Goal: Task Accomplishment & Management: Complete application form

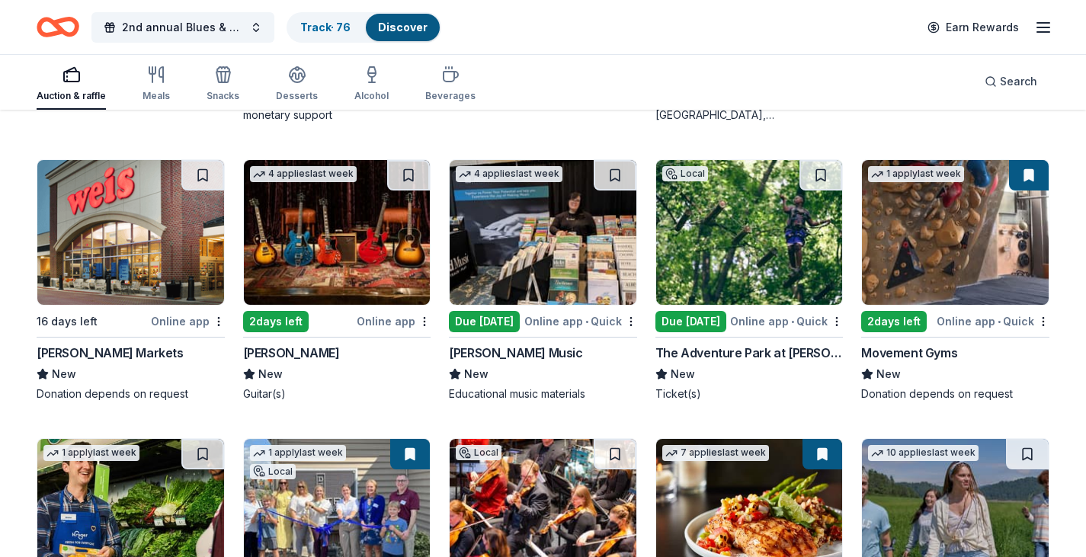
scroll to position [1592, 0]
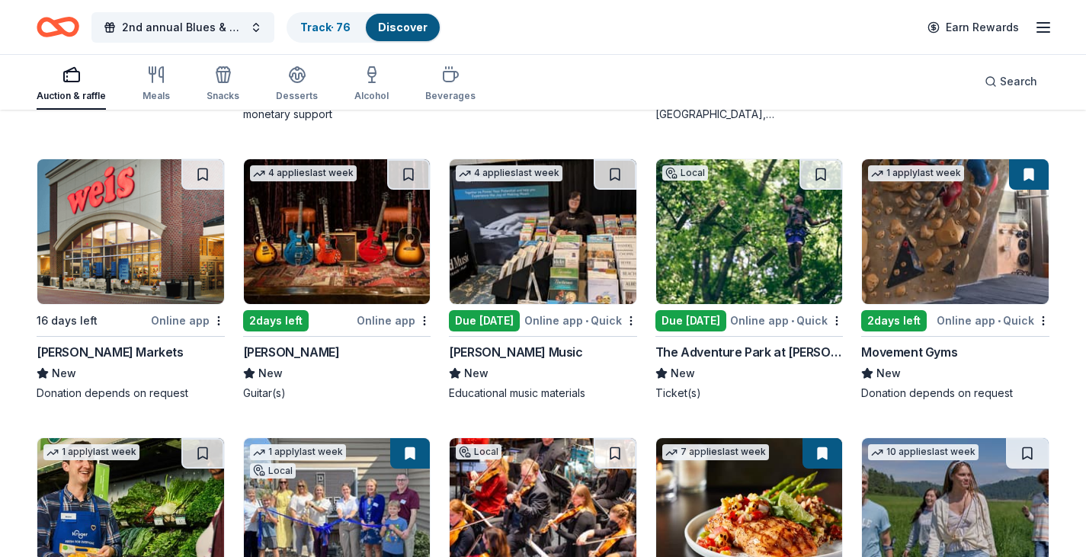
click at [715, 256] on img at bounding box center [749, 231] width 187 height 145
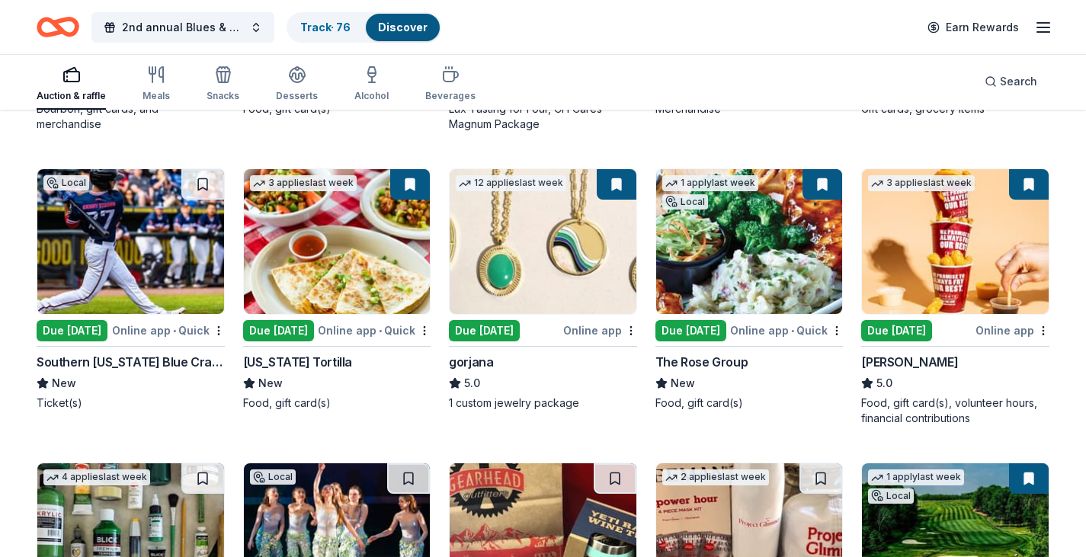
scroll to position [2451, 0]
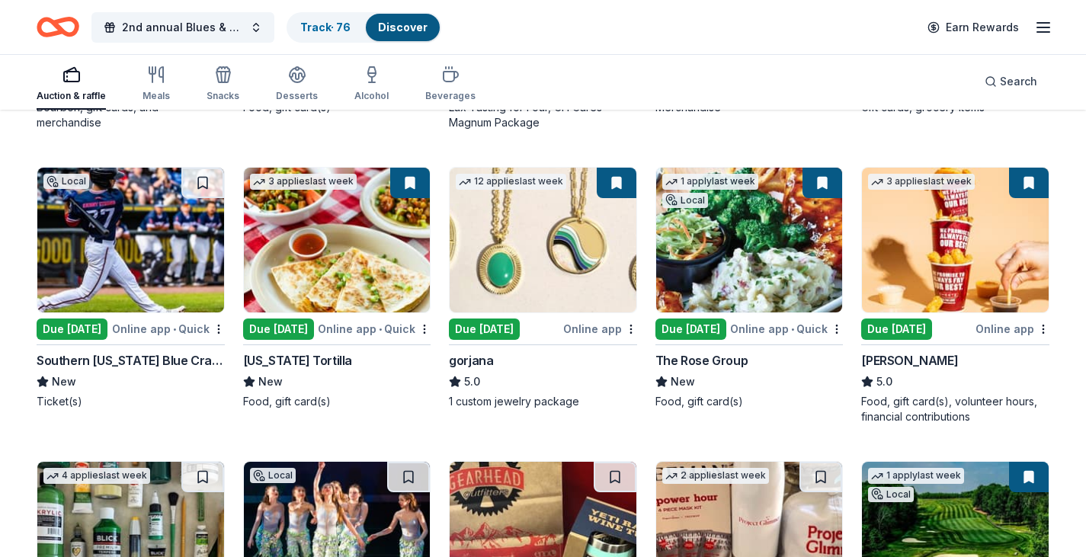
click at [344, 292] on img at bounding box center [337, 240] width 187 height 145
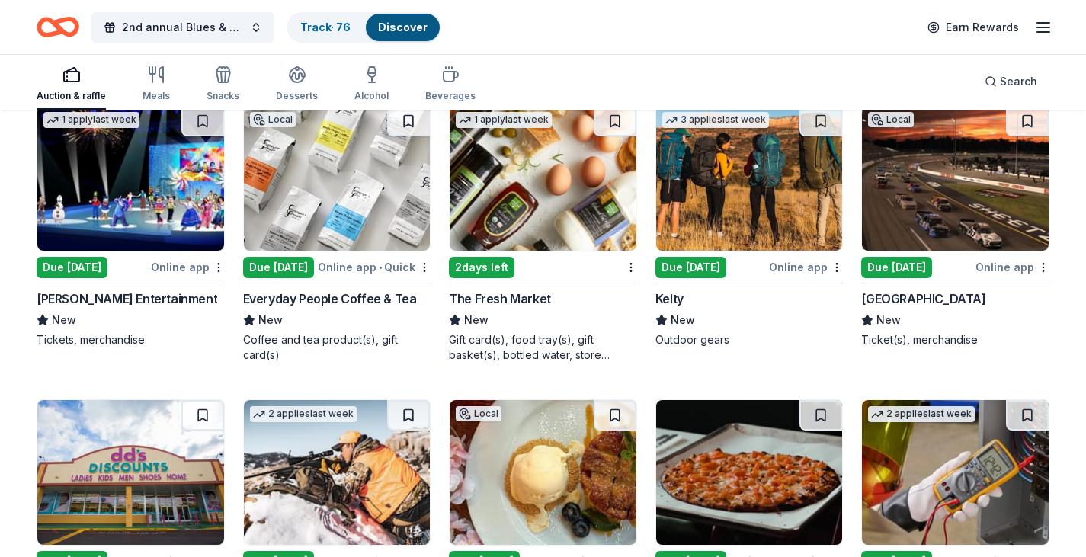
scroll to position [5429, 0]
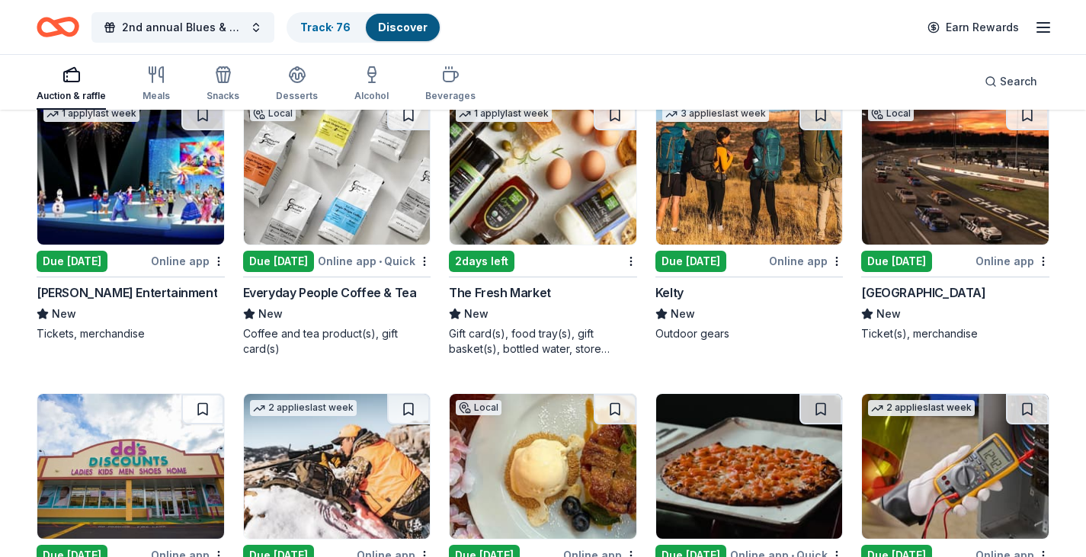
click at [507, 216] on img at bounding box center [542, 172] width 187 height 145
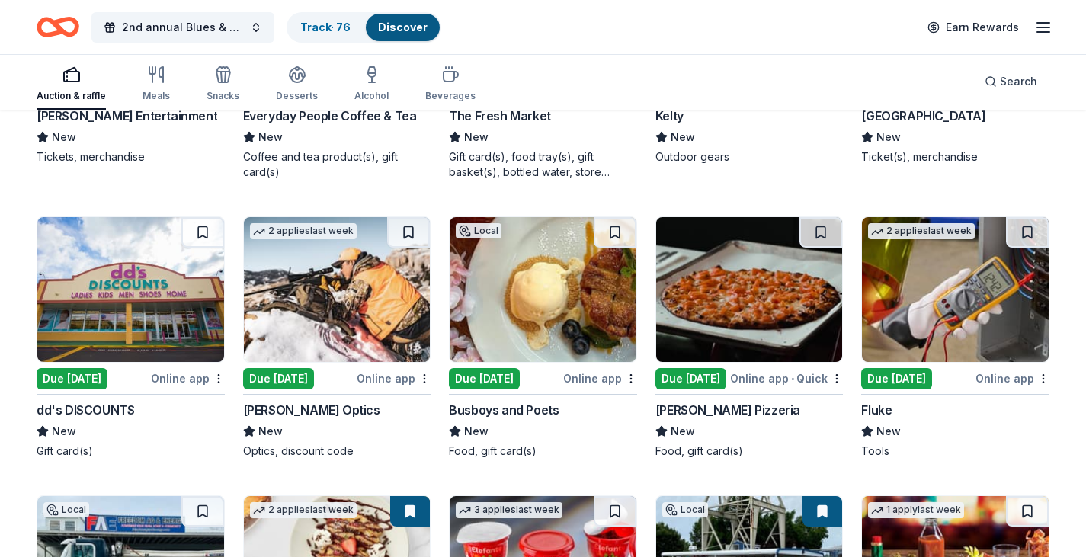
scroll to position [5594, 0]
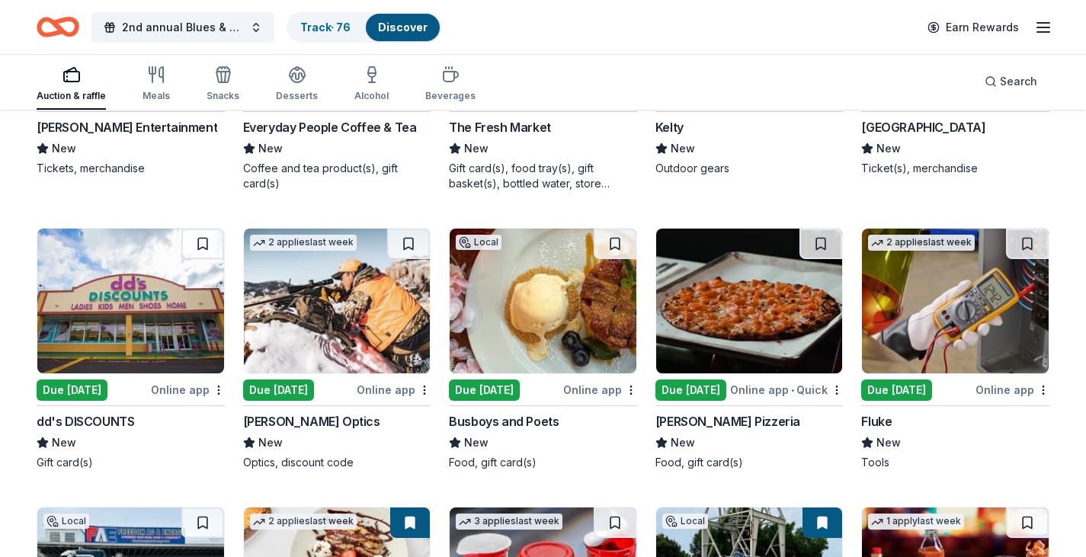
click at [540, 331] on img at bounding box center [542, 301] width 187 height 145
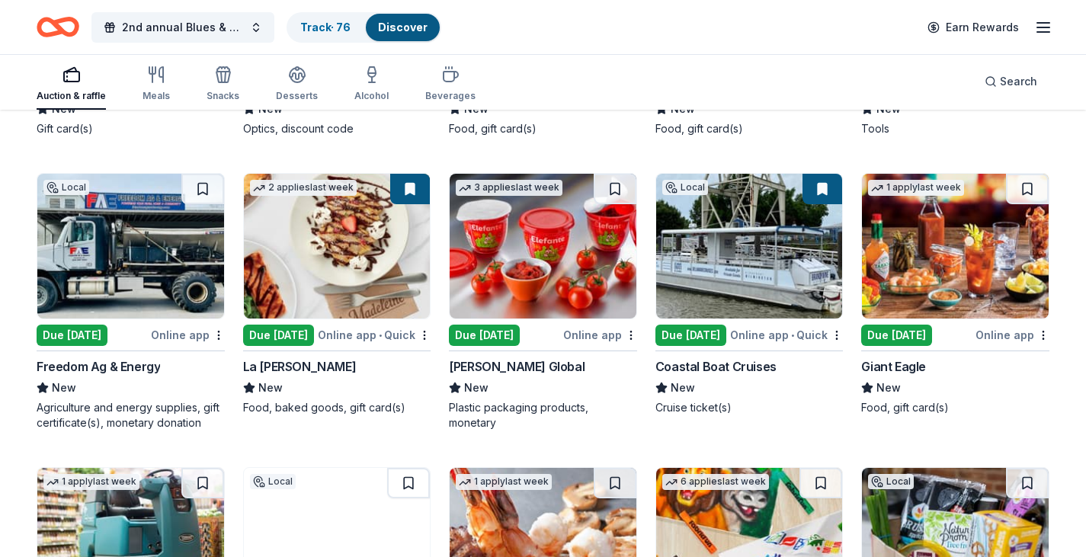
scroll to position [5962, 0]
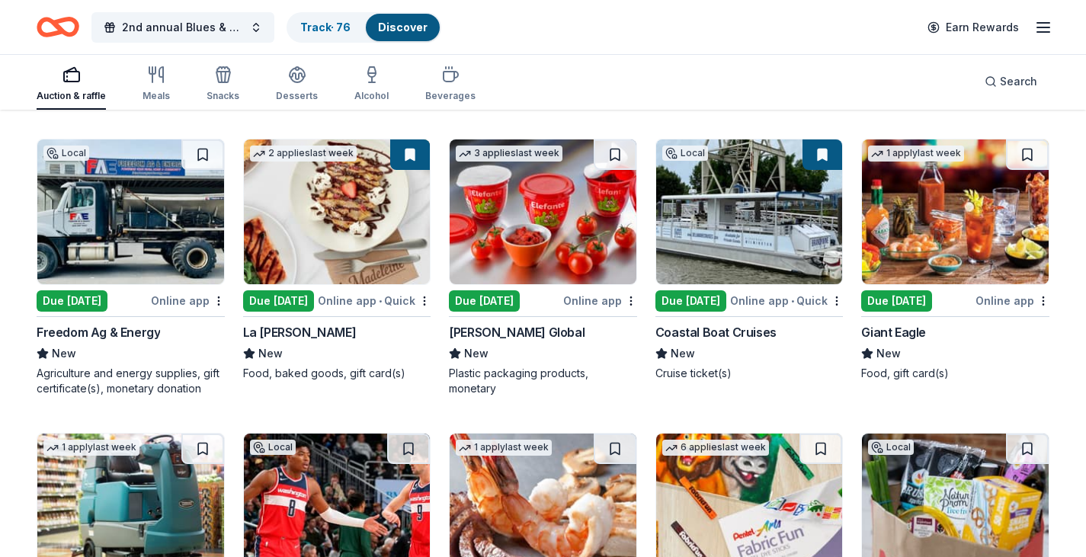
click at [302, 235] on img at bounding box center [337, 211] width 187 height 145
click at [414, 155] on button at bounding box center [410, 154] width 40 height 30
click at [363, 235] on img at bounding box center [337, 211] width 187 height 145
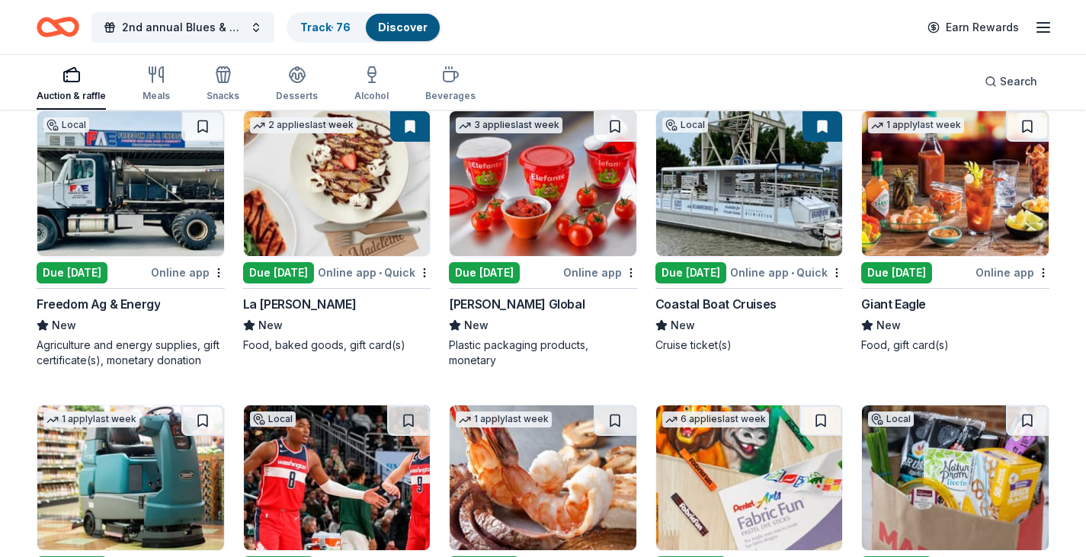
scroll to position [5995, 0]
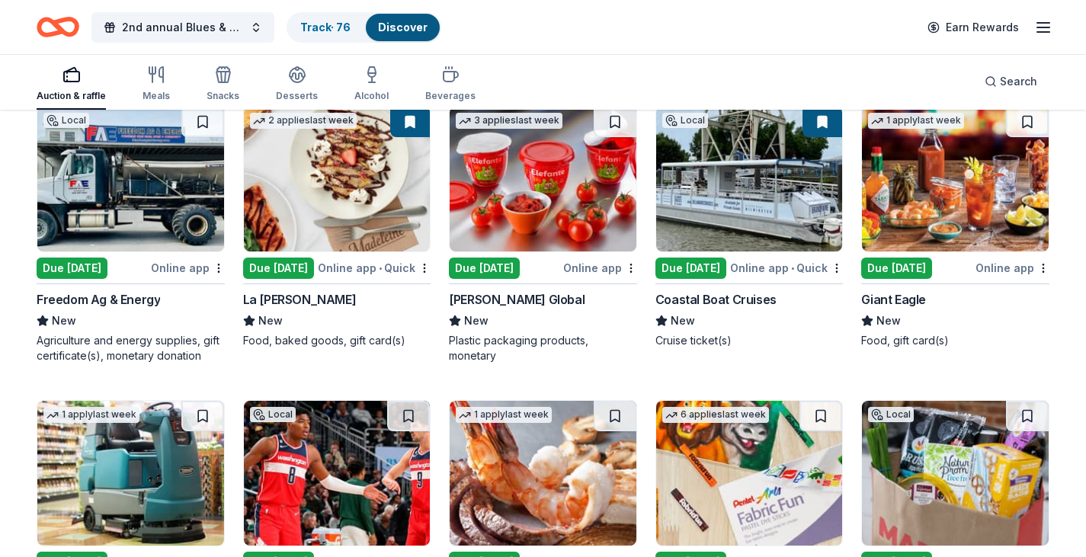
click at [737, 215] on img at bounding box center [749, 179] width 187 height 145
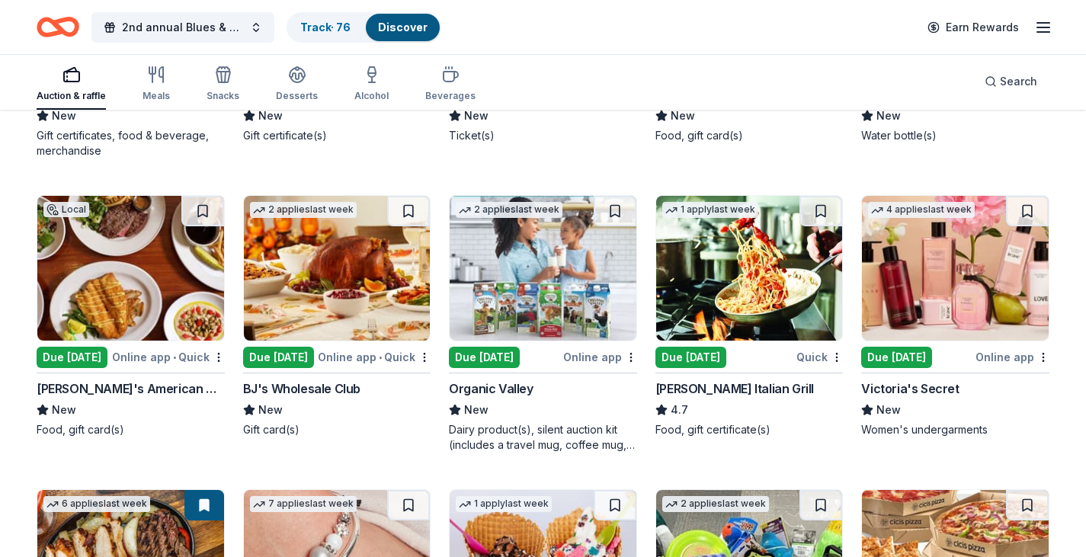
scroll to position [6788, 0]
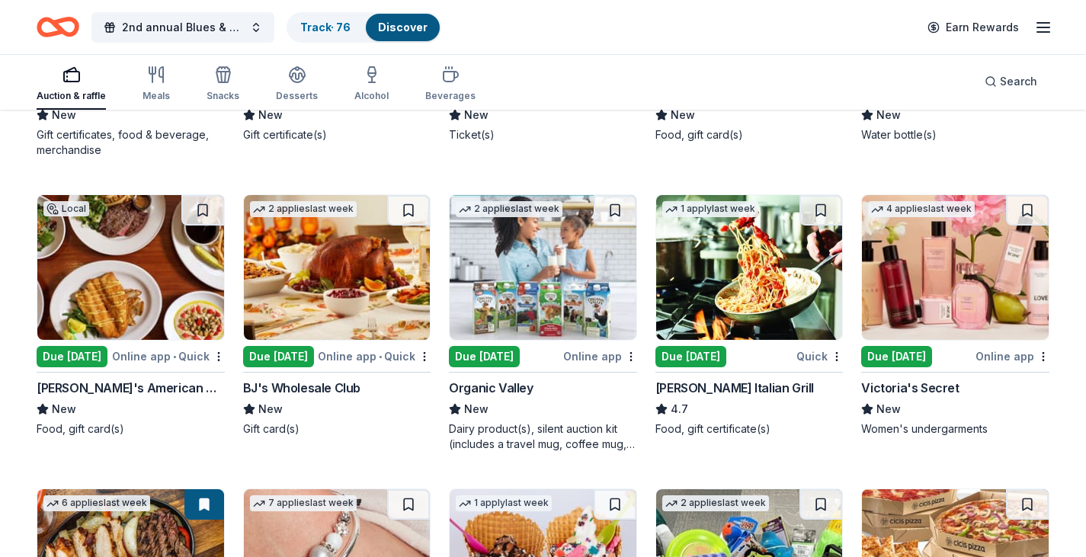
click at [708, 305] on img at bounding box center [749, 267] width 187 height 145
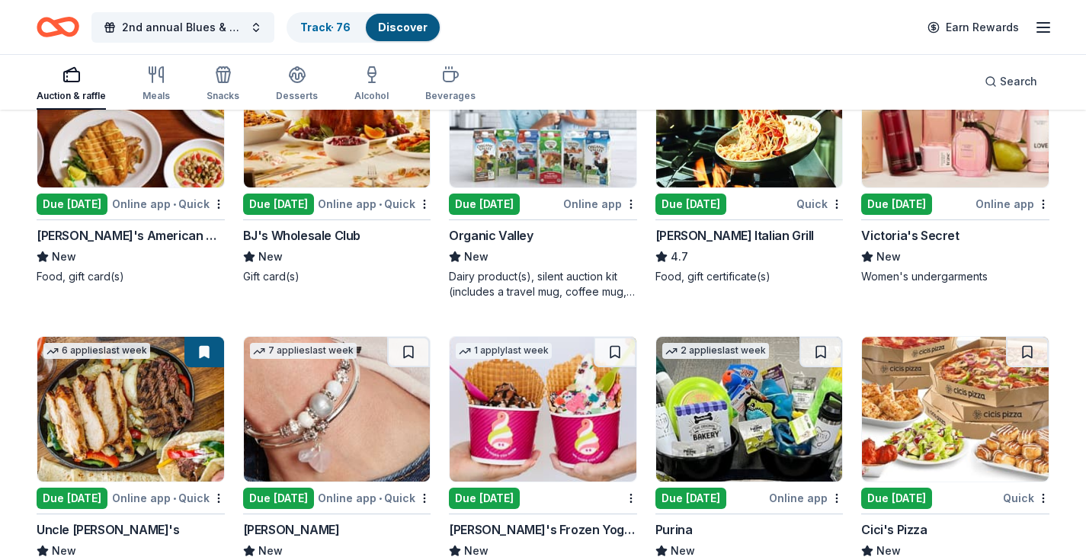
scroll to position [6854, 0]
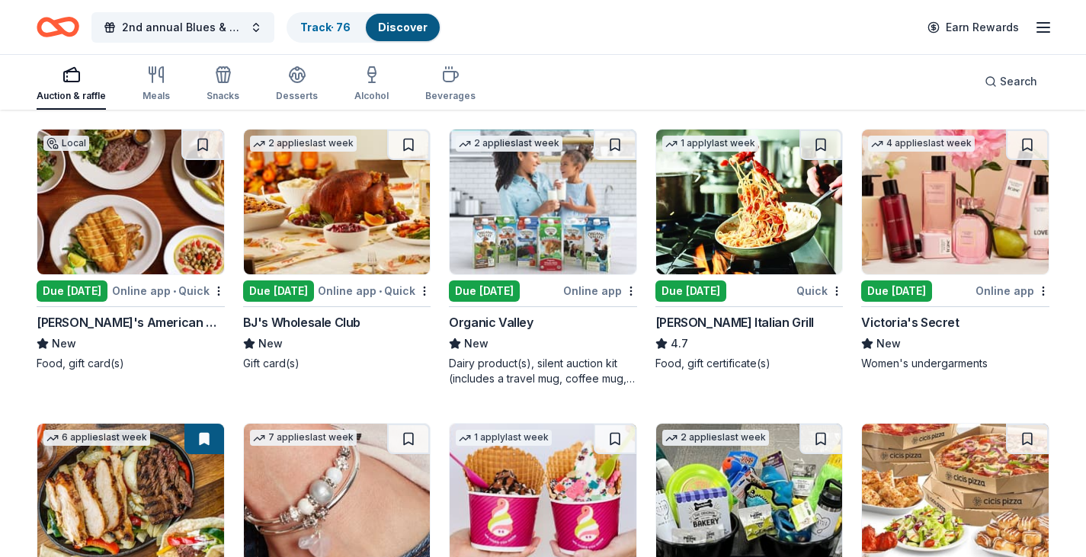
click at [942, 263] on img at bounding box center [955, 202] width 187 height 145
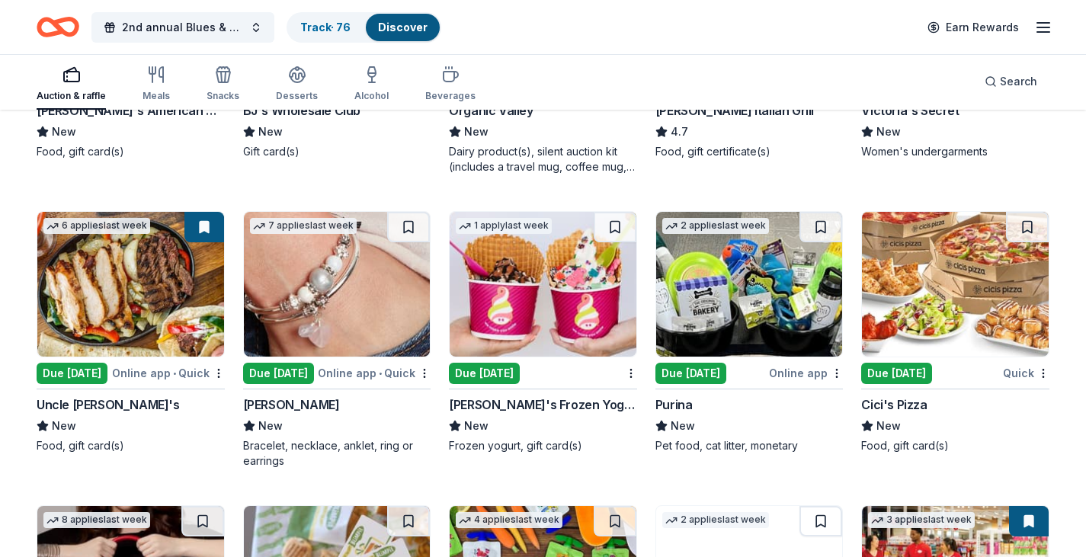
scroll to position [7110, 0]
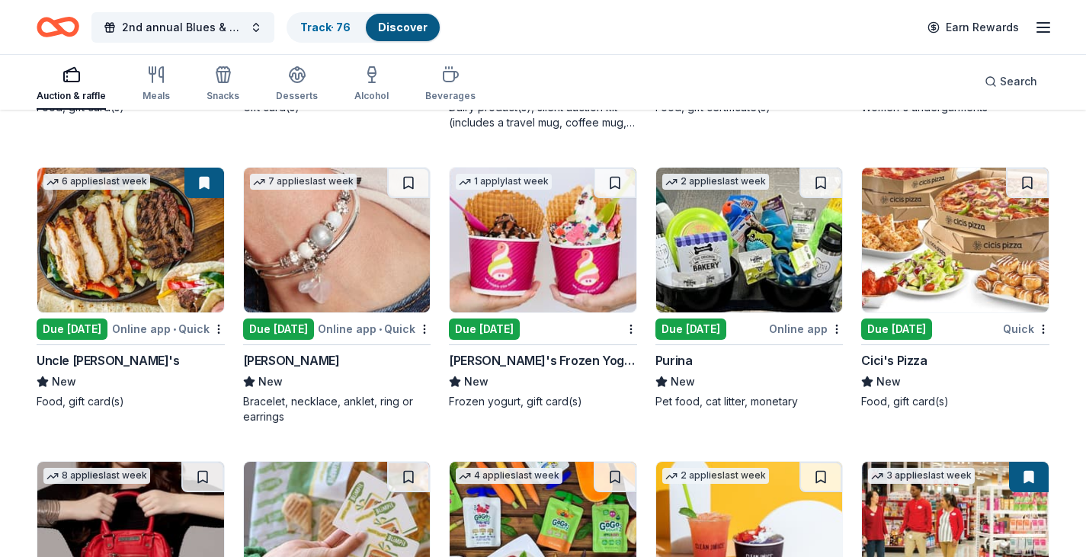
click at [124, 270] on img at bounding box center [130, 240] width 187 height 145
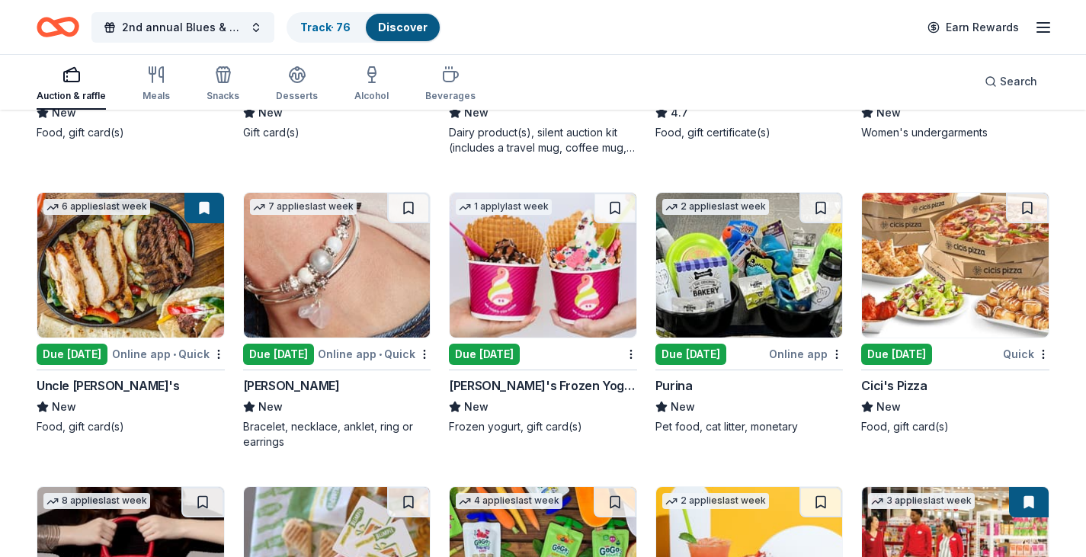
scroll to position [7080, 0]
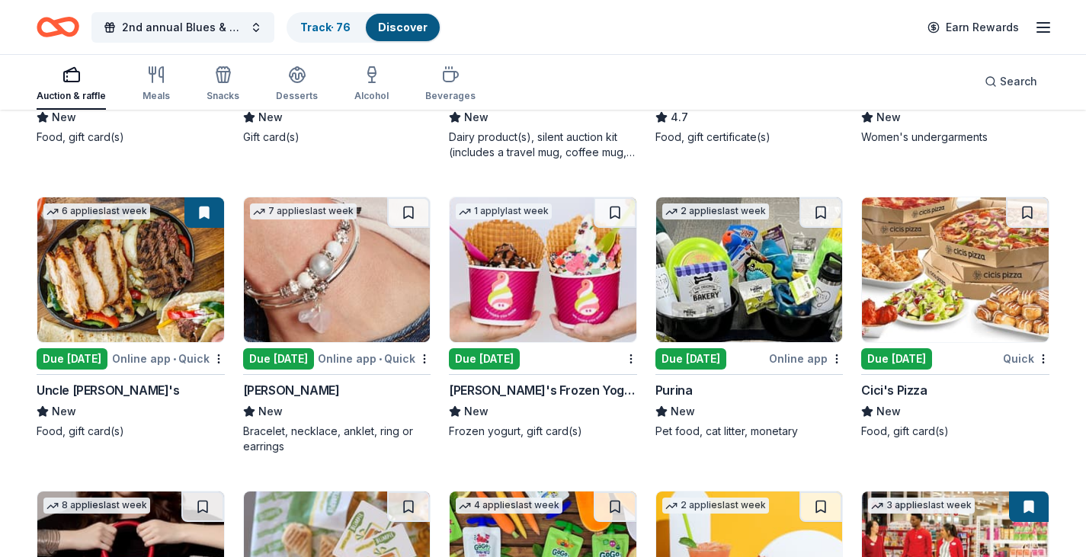
click at [945, 305] on img at bounding box center [955, 269] width 187 height 145
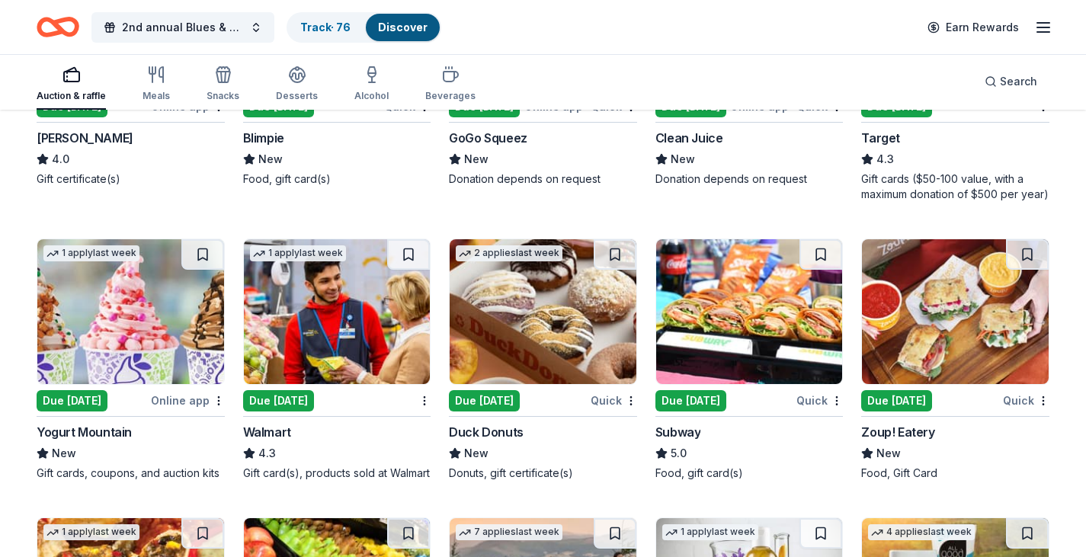
scroll to position [7629, 0]
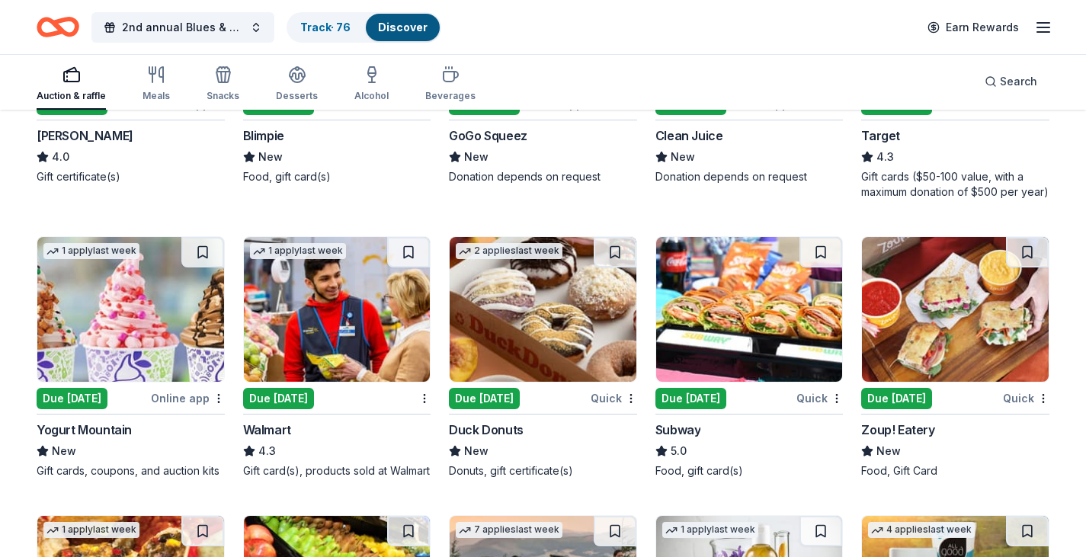
click at [531, 341] on img at bounding box center [542, 309] width 187 height 145
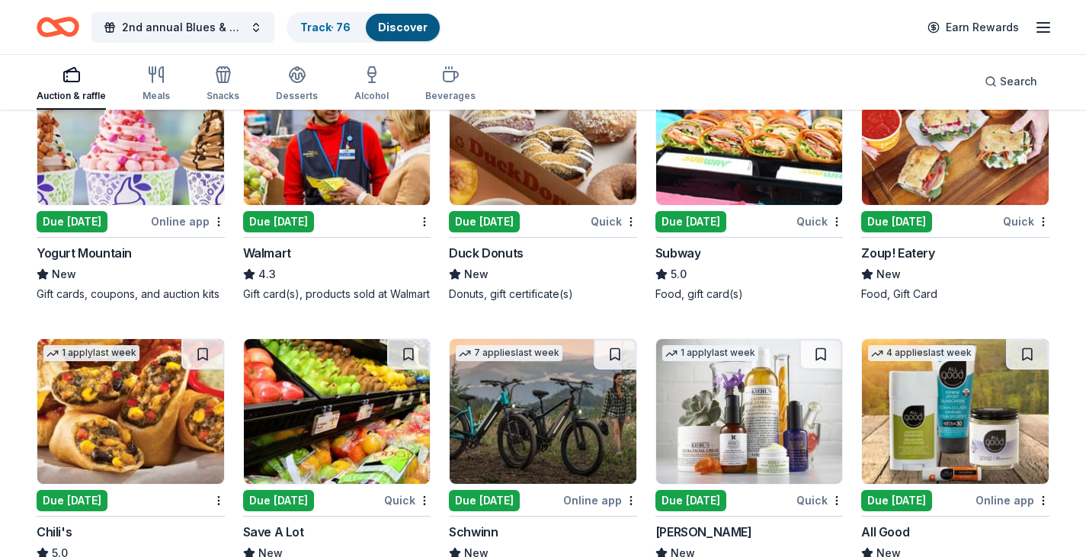
scroll to position [7723, 0]
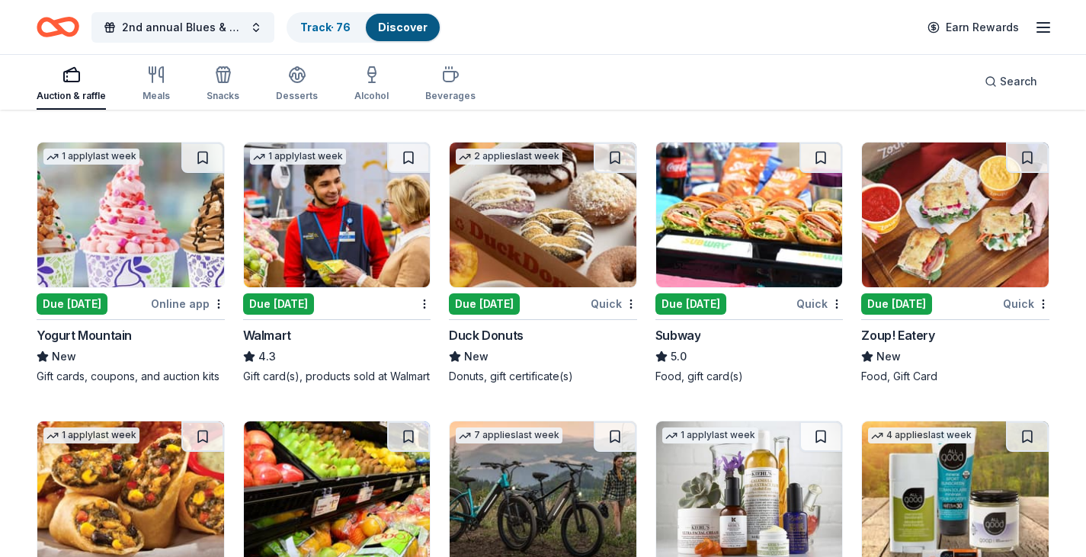
click at [768, 262] on img at bounding box center [749, 214] width 187 height 145
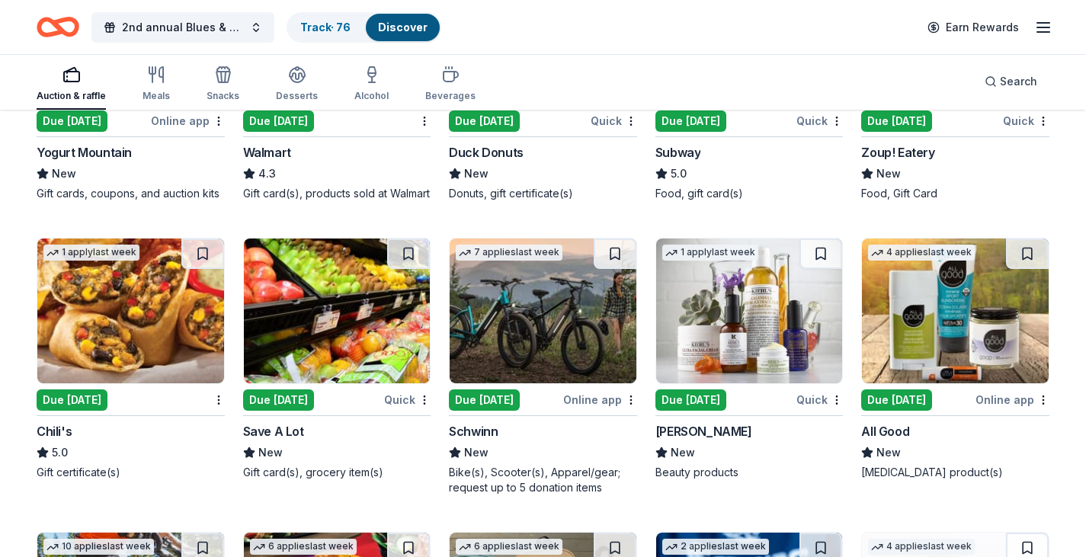
scroll to position [7914, 0]
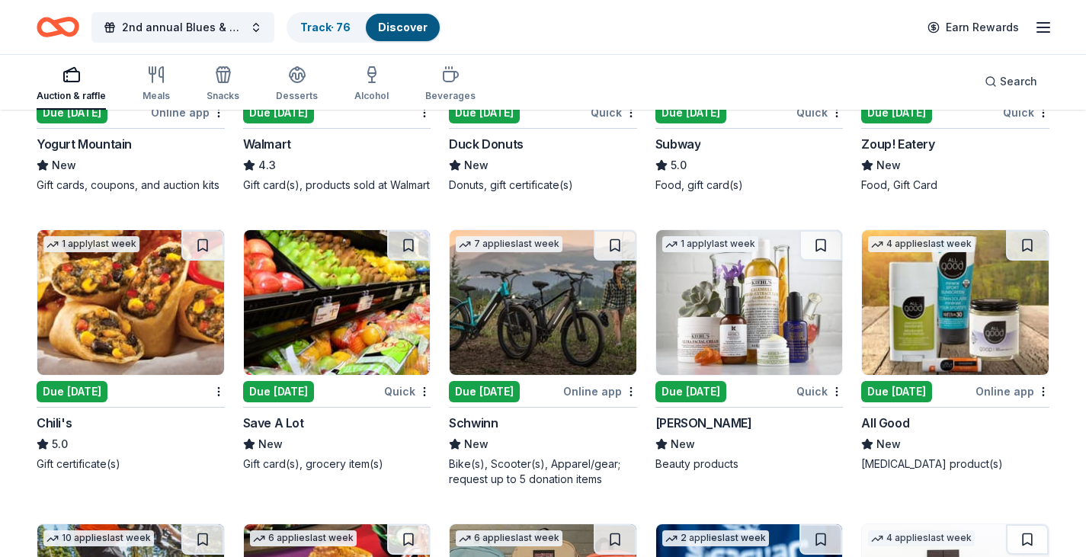
click at [130, 351] on img at bounding box center [130, 302] width 187 height 145
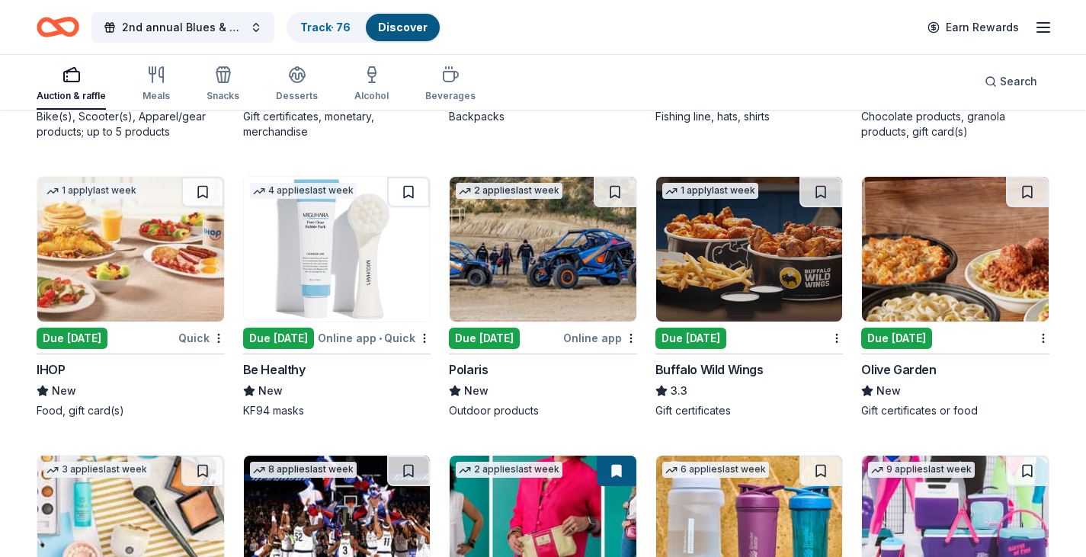
scroll to position [8557, 0]
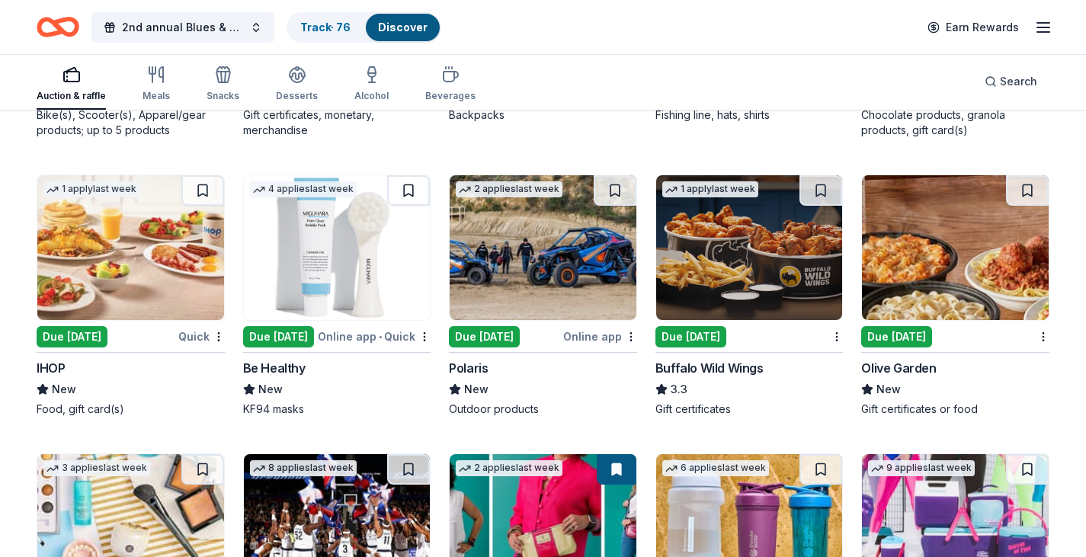
click at [123, 274] on img at bounding box center [130, 247] width 187 height 145
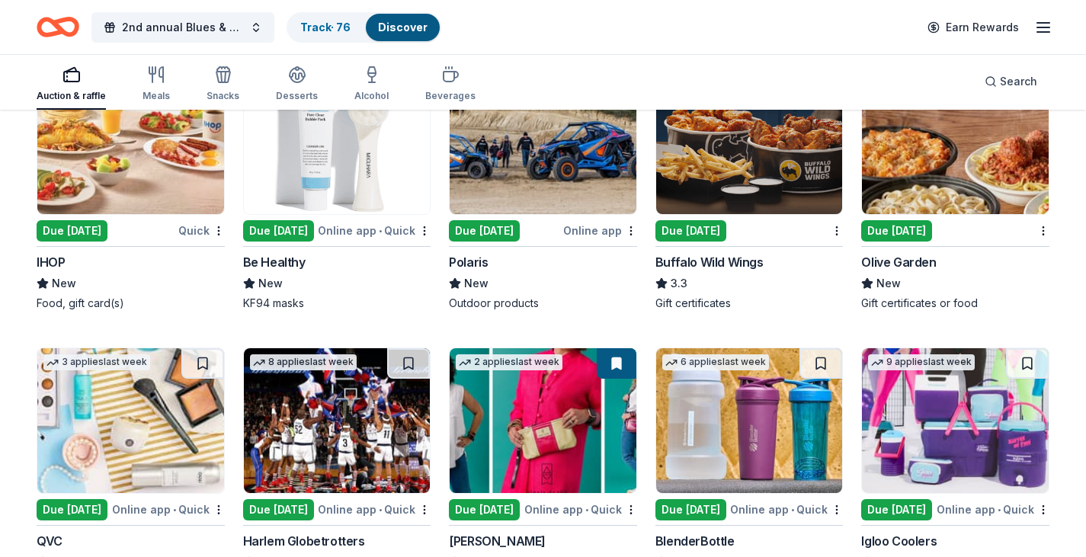
scroll to position [8663, 0]
click at [736, 181] on img at bounding box center [749, 141] width 187 height 145
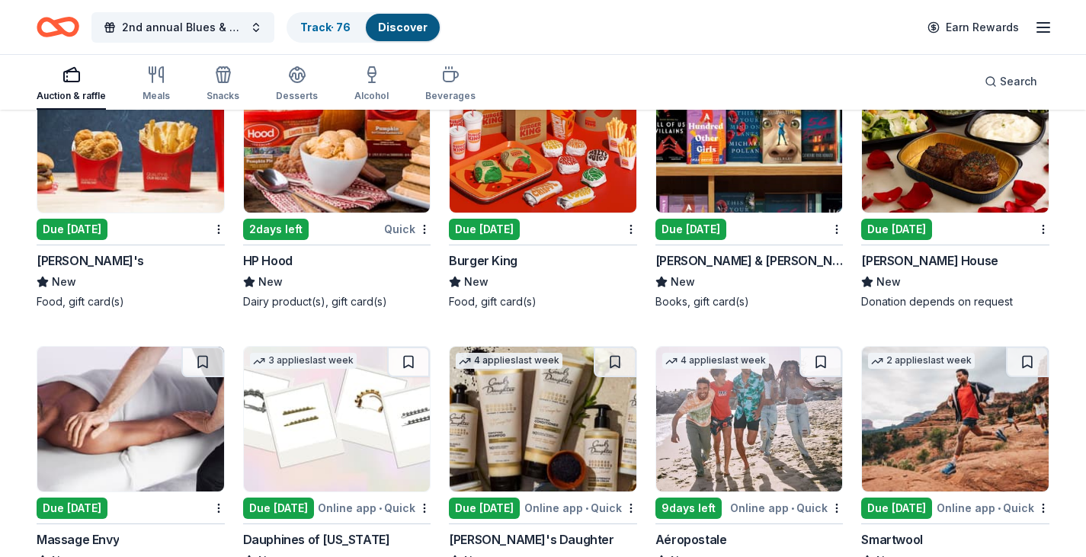
scroll to position [10122, 0]
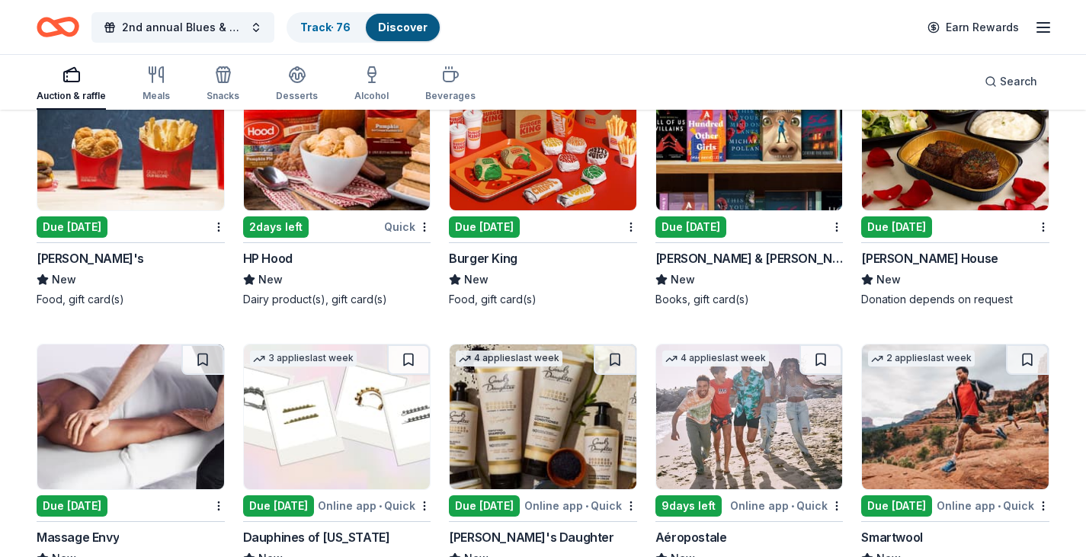
click at [761, 168] on img at bounding box center [749, 138] width 187 height 145
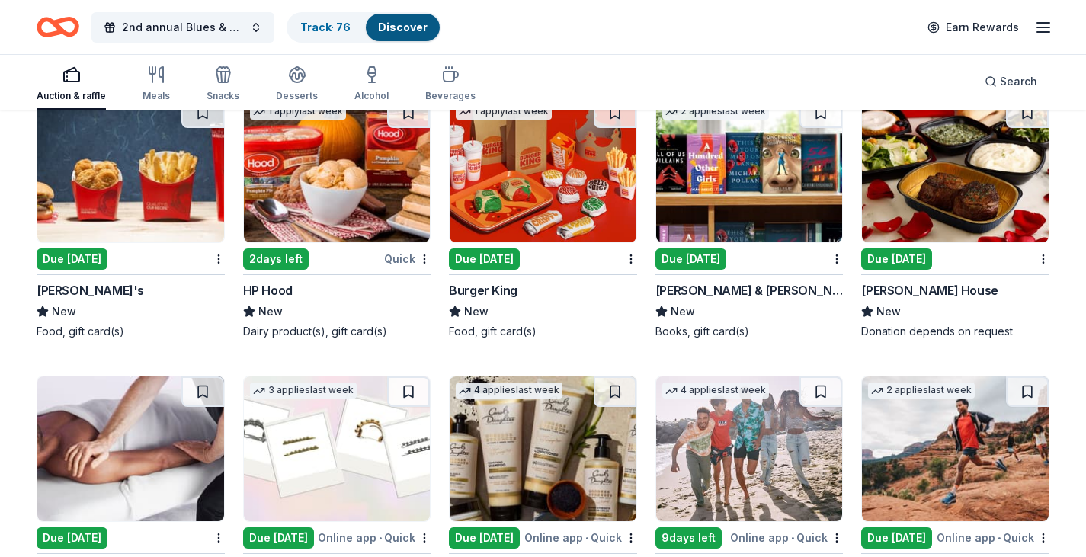
scroll to position [9986, 0]
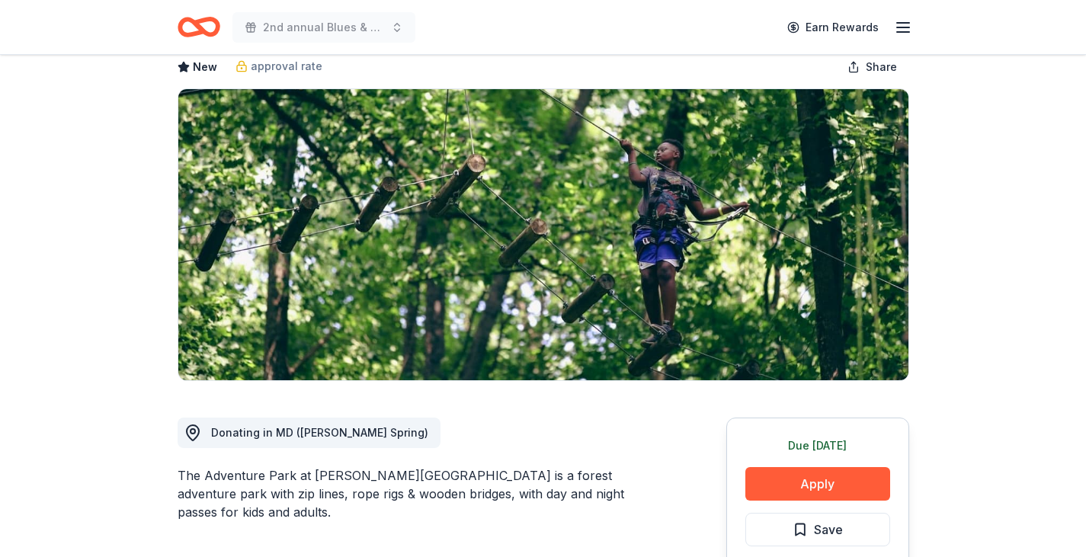
scroll to position [126, 0]
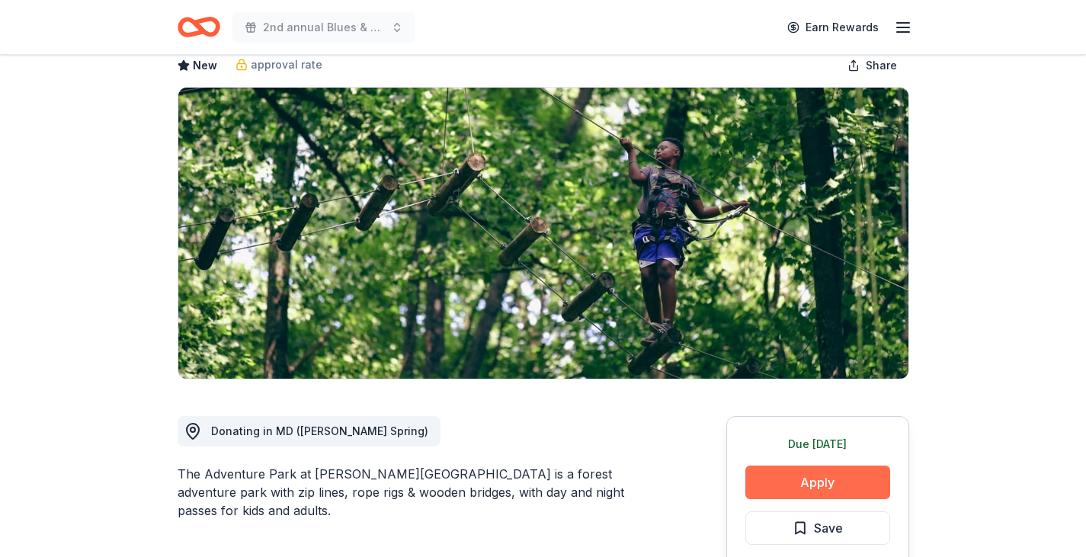
click at [802, 465] on button "Apply" at bounding box center [817, 482] width 145 height 34
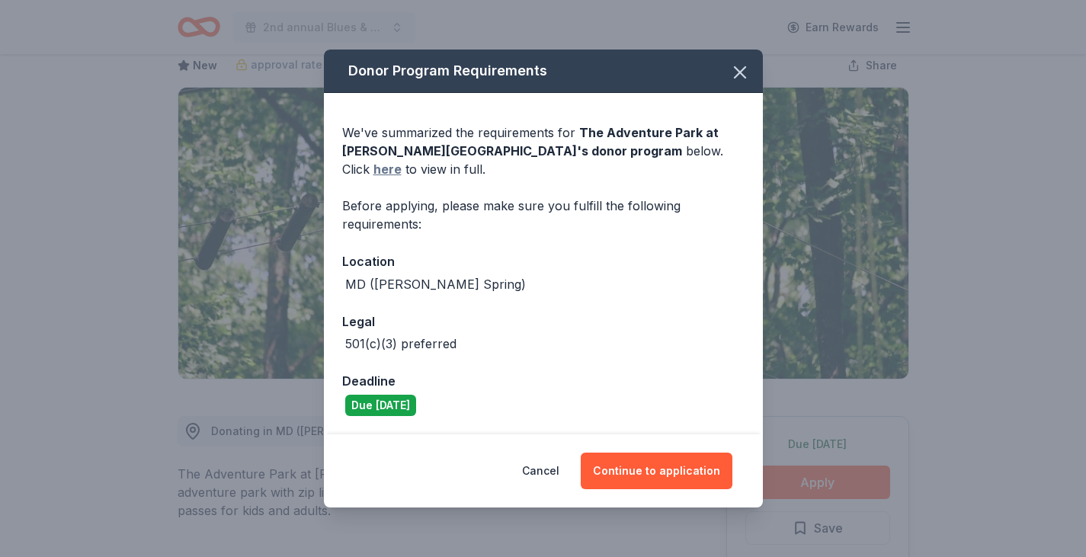
click at [401, 162] on link "here" at bounding box center [387, 169] width 28 height 18
click at [735, 83] on icon "button" at bounding box center [739, 72] width 21 height 21
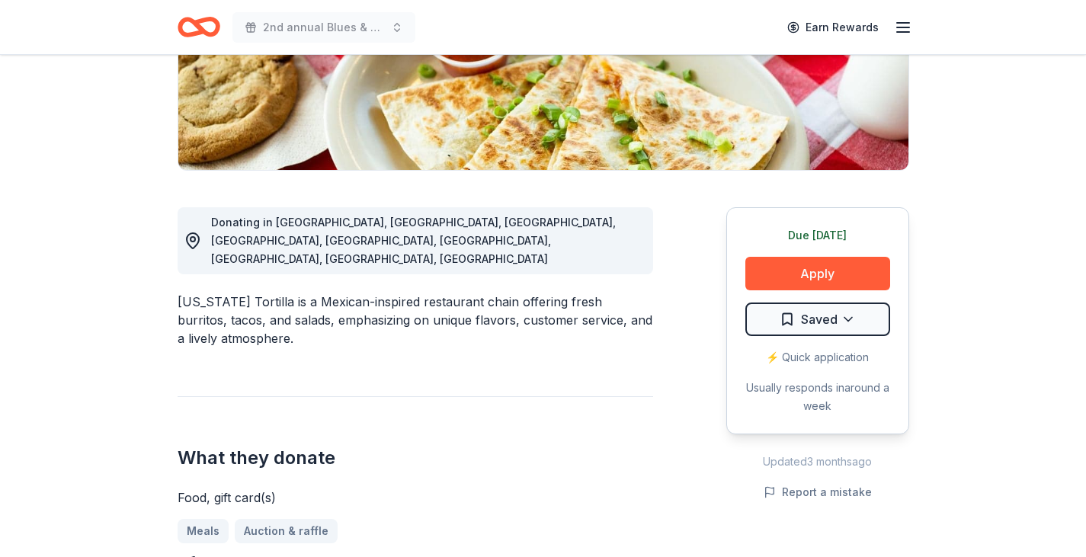
scroll to position [325, 0]
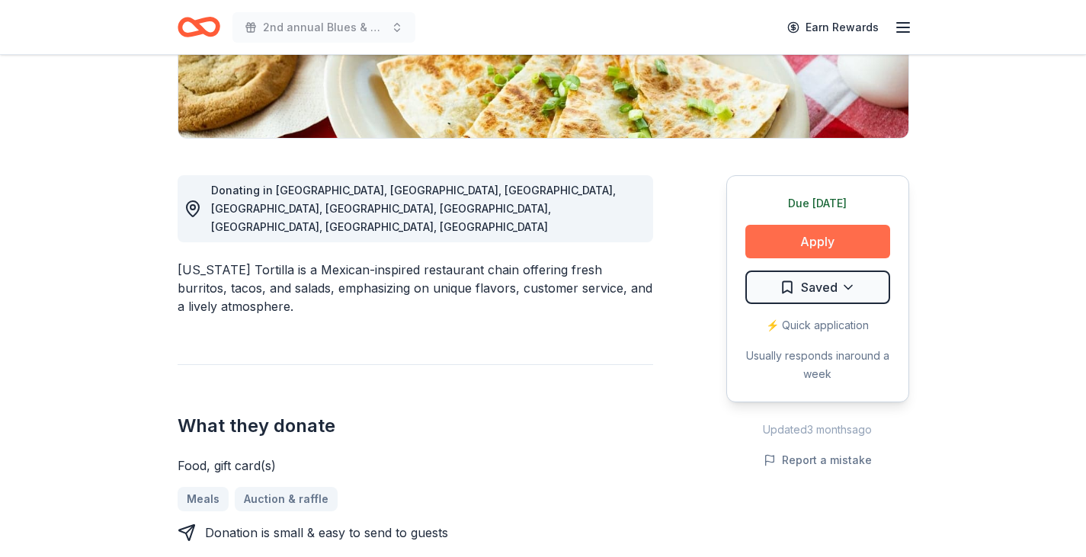
click at [808, 242] on button "Apply" at bounding box center [817, 242] width 145 height 34
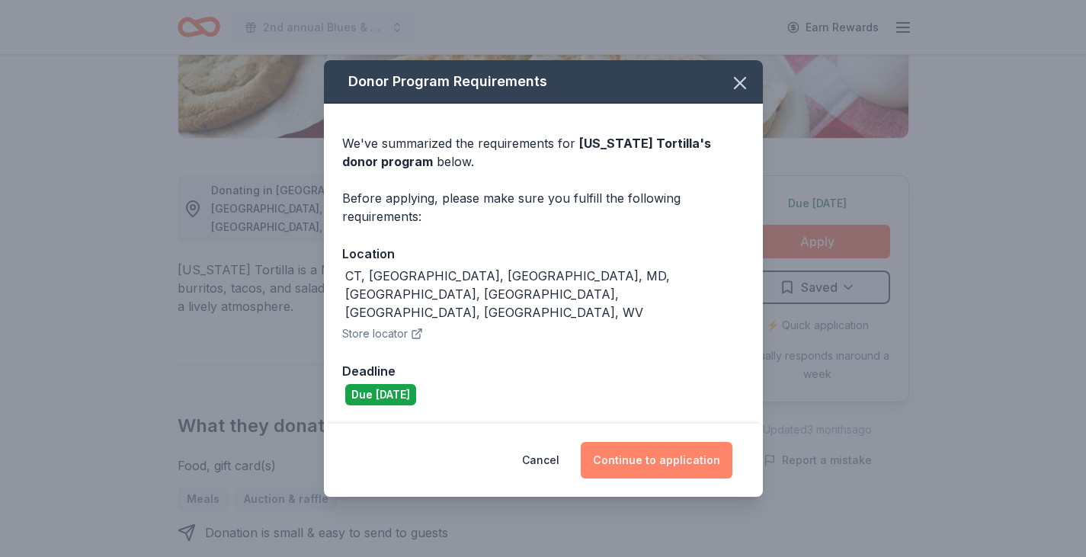
click at [686, 442] on button "Continue to application" at bounding box center [656, 460] width 152 height 37
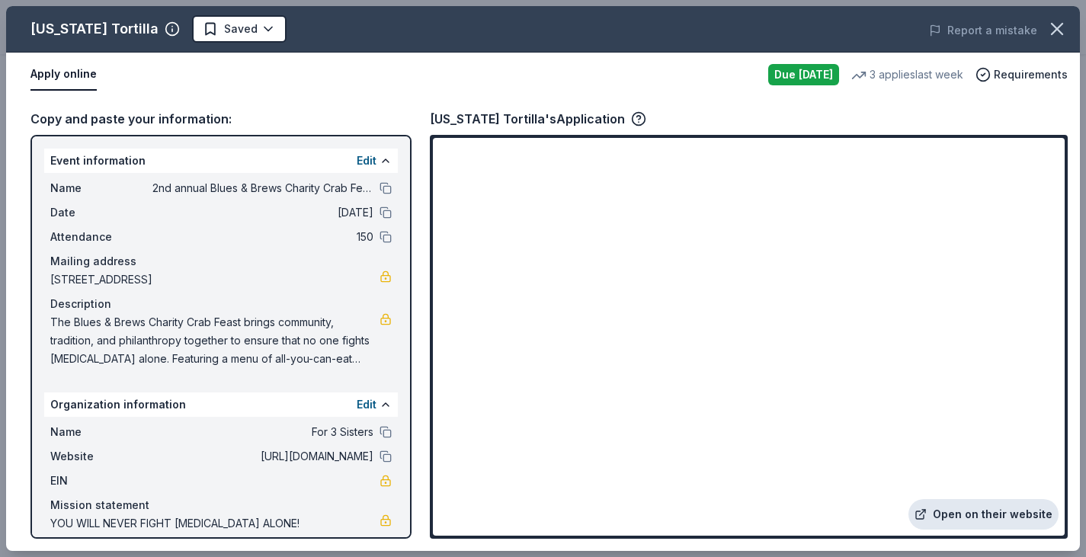
click at [983, 510] on link "Open on their website" at bounding box center [983, 514] width 150 height 30
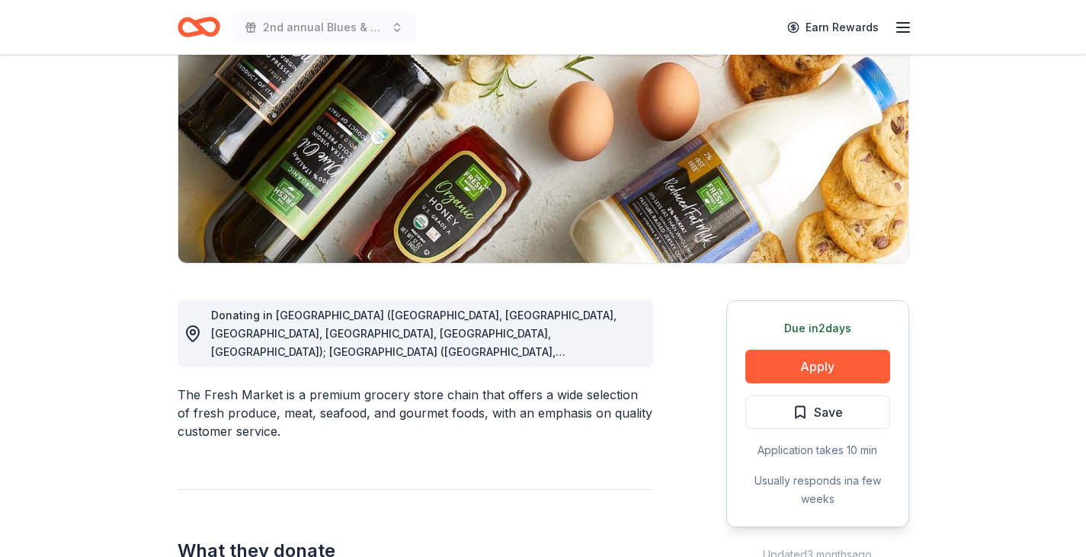
scroll to position [210, 0]
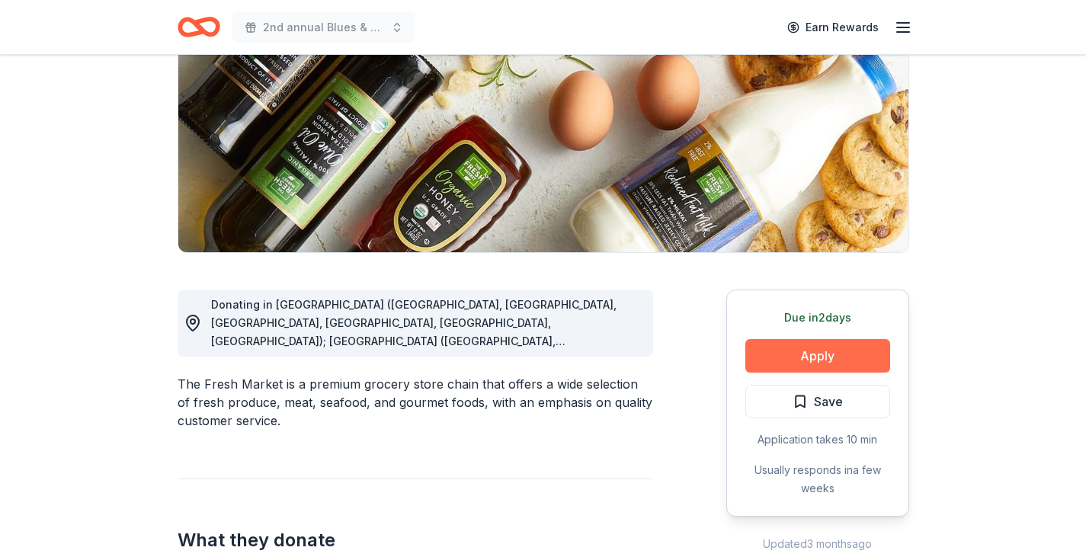
click at [795, 356] on button "Apply" at bounding box center [817, 356] width 145 height 34
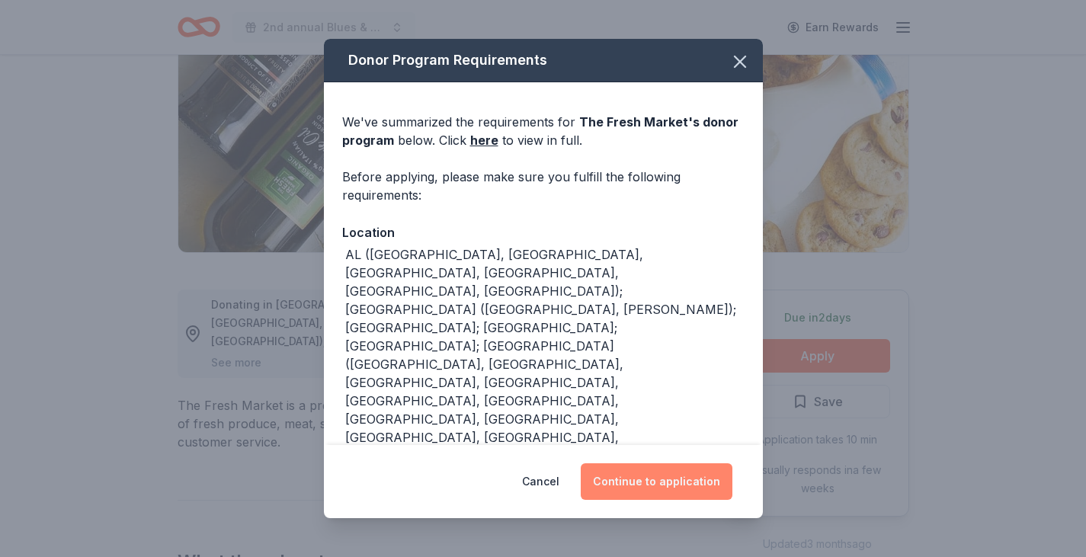
click at [648, 477] on button "Continue to application" at bounding box center [656, 481] width 152 height 37
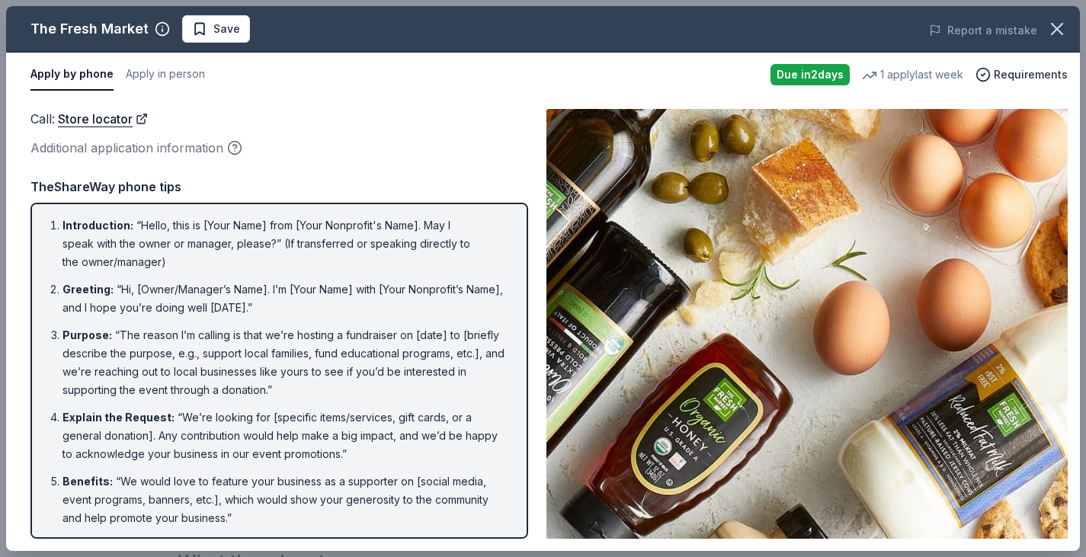
scroll to position [0, 0]
click at [1049, 28] on icon "button" at bounding box center [1056, 28] width 21 height 21
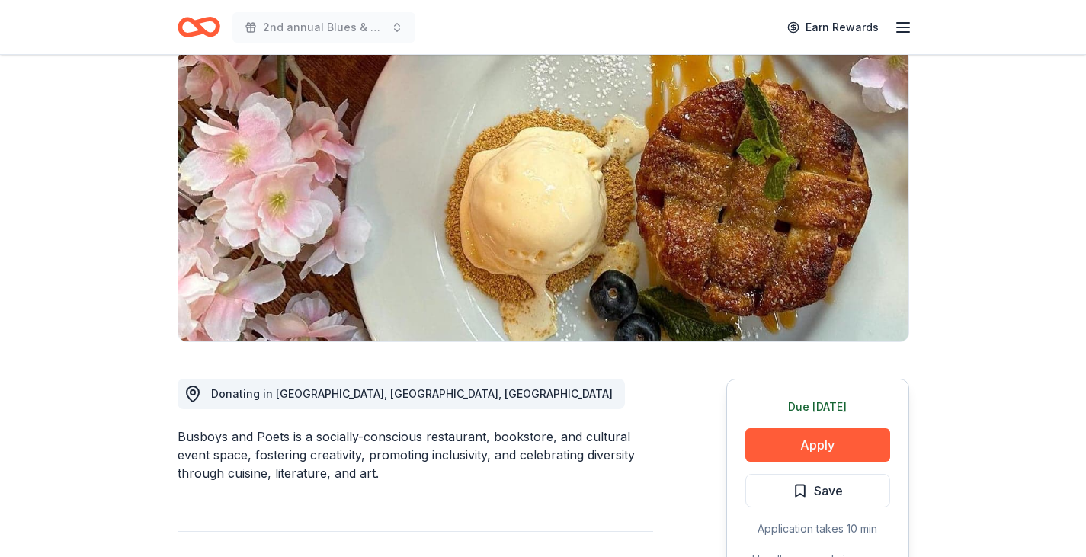
scroll to position [193, 0]
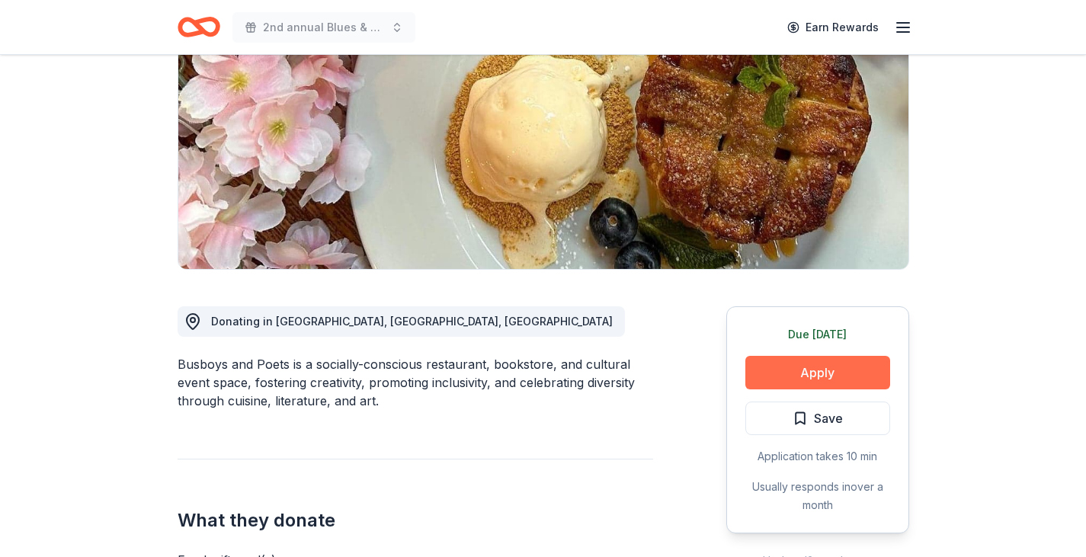
click at [826, 369] on button "Apply" at bounding box center [817, 373] width 145 height 34
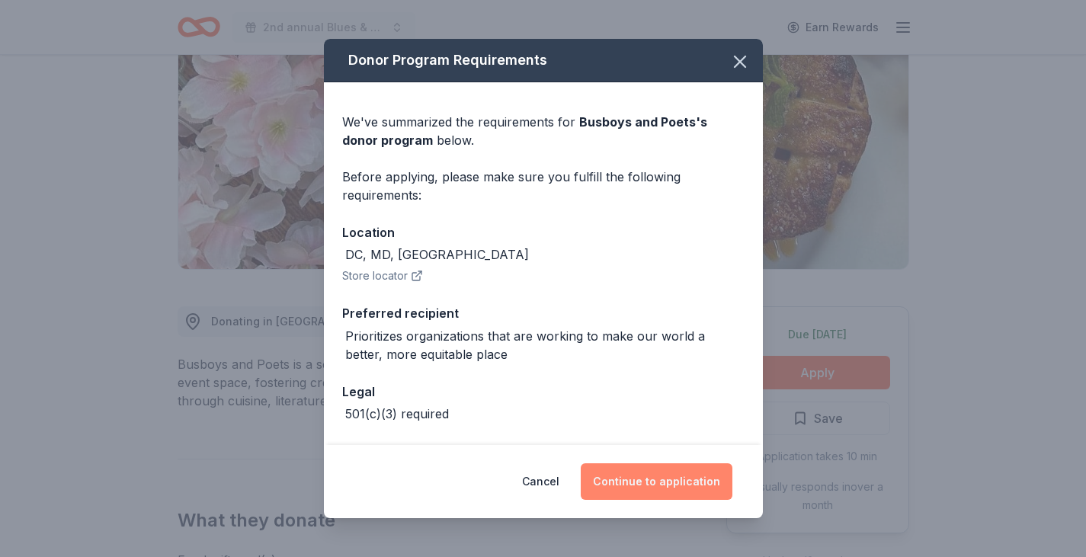
click at [630, 481] on button "Continue to application" at bounding box center [656, 481] width 152 height 37
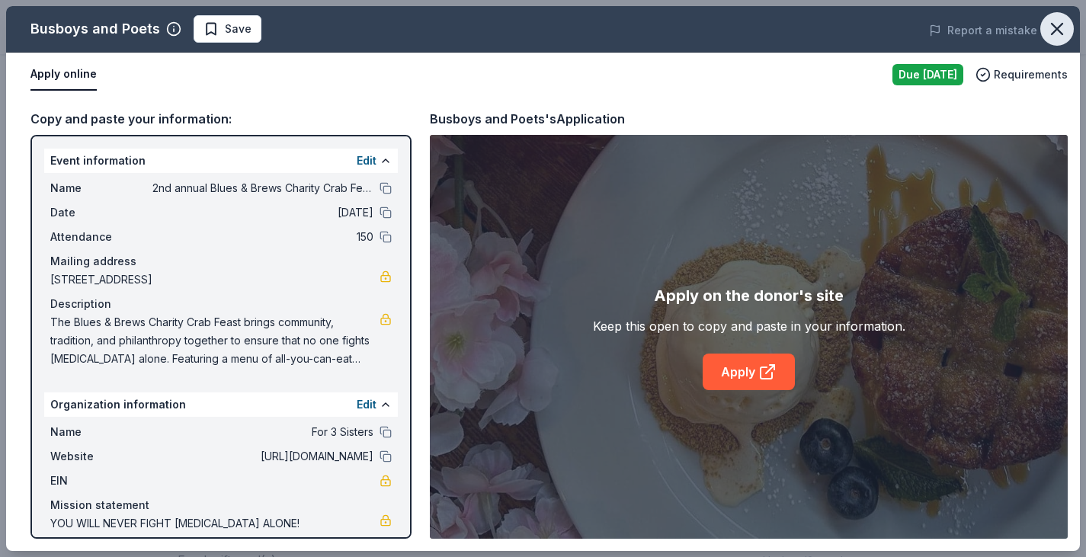
click at [1068, 21] on button "button" at bounding box center [1057, 29] width 34 height 34
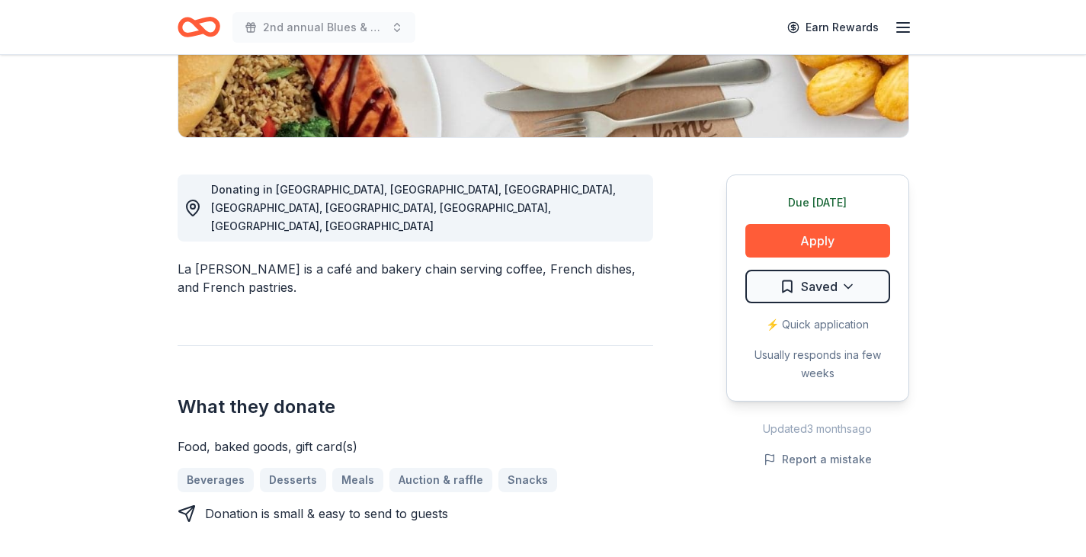
scroll to position [350, 0]
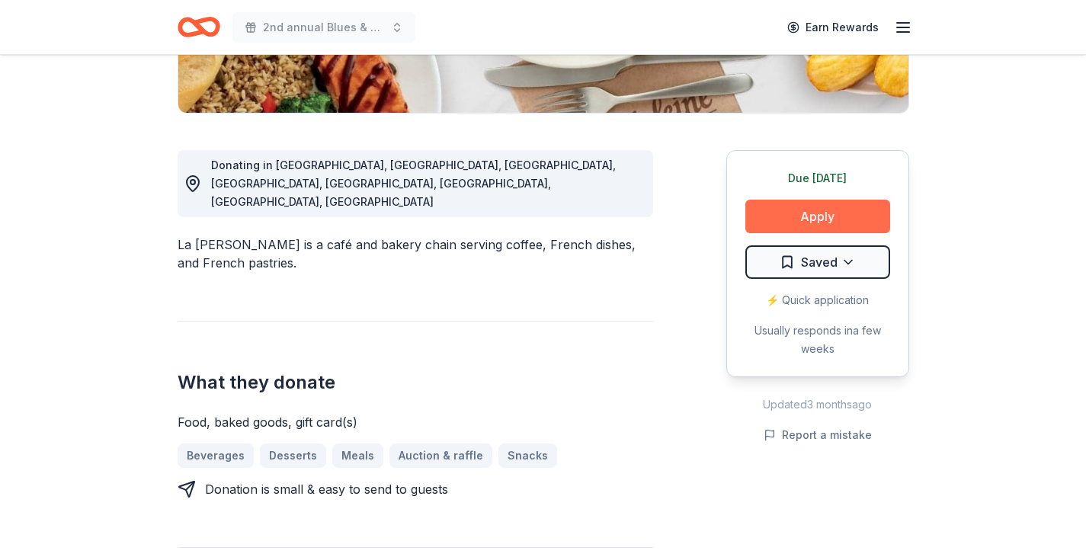
click at [782, 222] on button "Apply" at bounding box center [817, 217] width 145 height 34
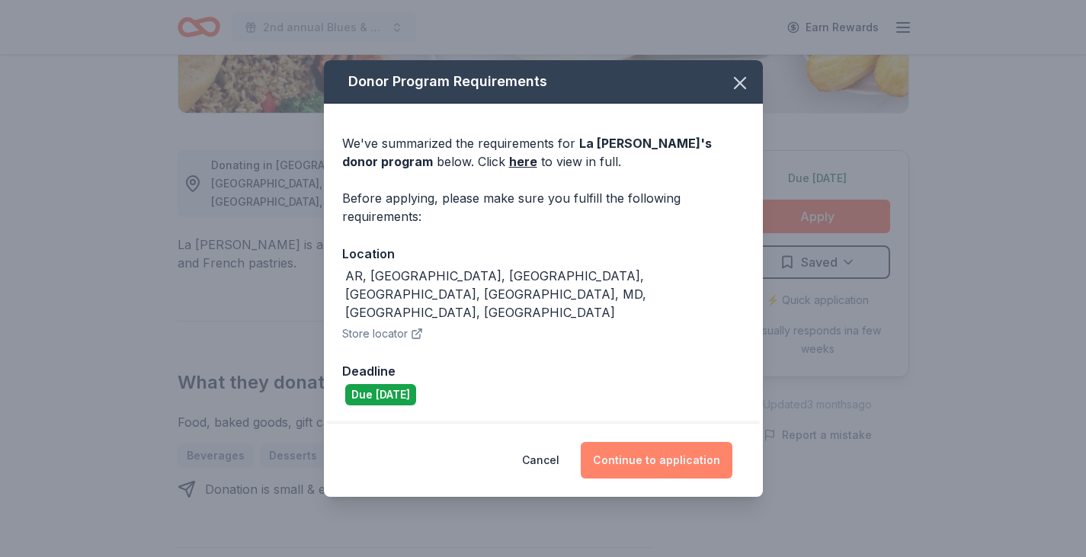
click at [640, 450] on button "Continue to application" at bounding box center [656, 460] width 152 height 37
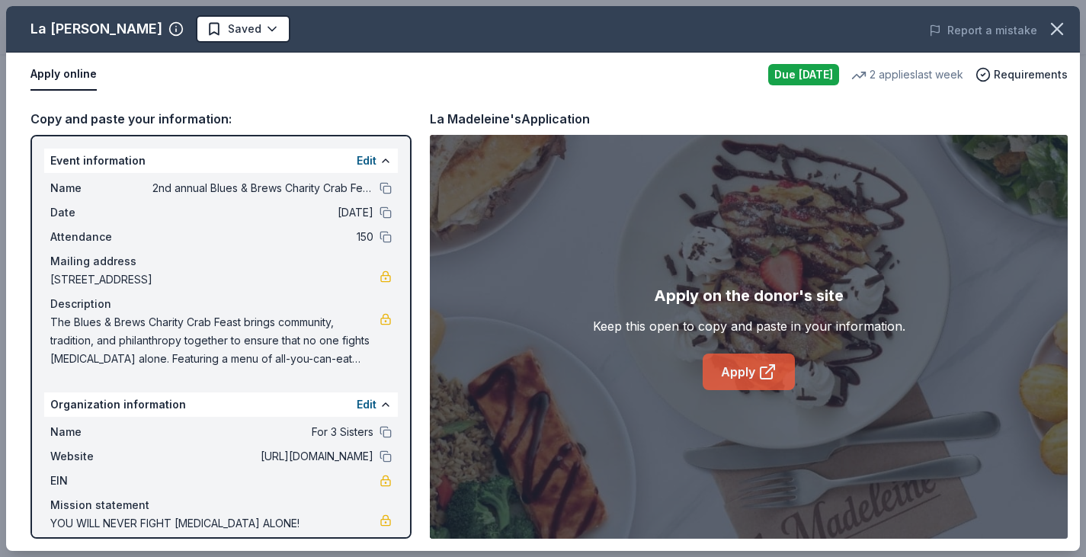
click at [747, 378] on link "Apply" at bounding box center [748, 371] width 92 height 37
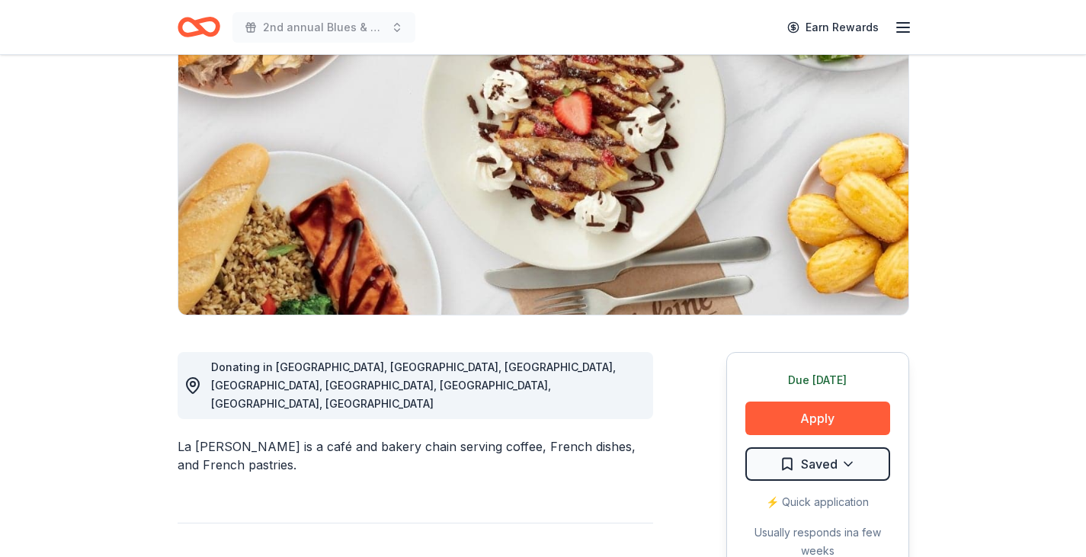
scroll to position [167, 0]
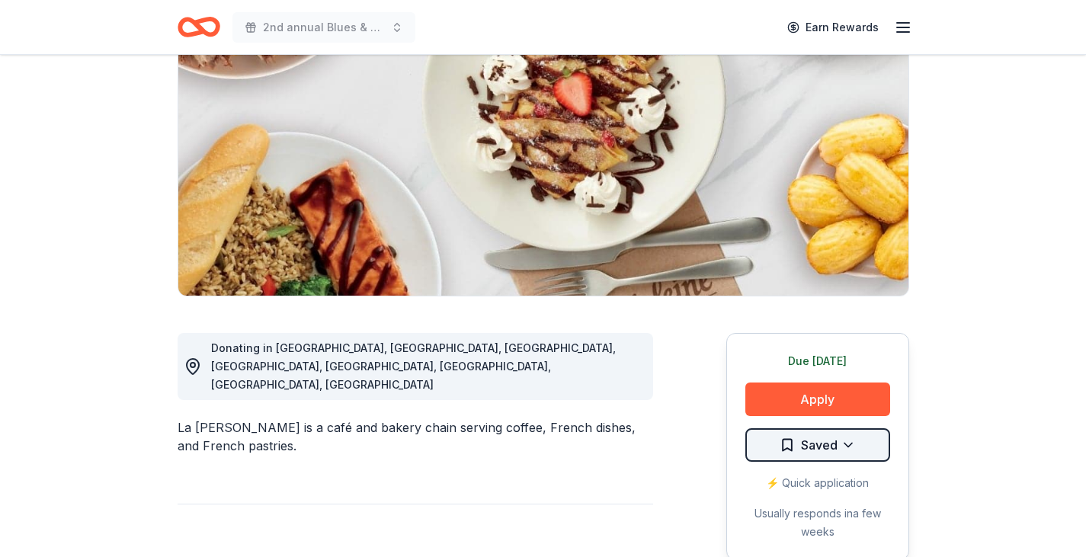
click at [821, 390] on html "2nd annual Blues & Brews Charity Crab Feast Earn Rewards Due [DATE] Share La [P…" at bounding box center [543, 111] width 1086 height 557
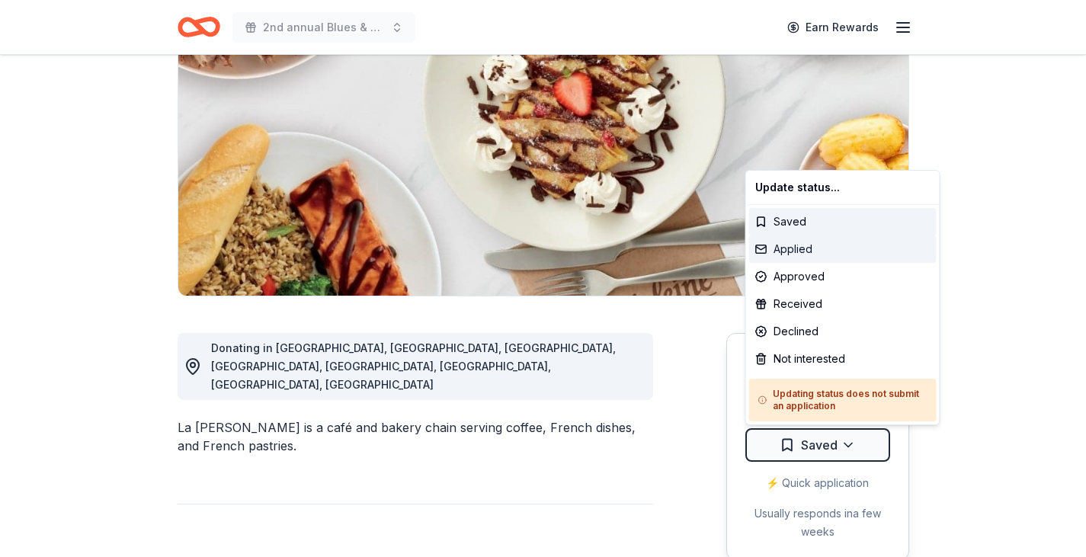
click at [836, 248] on div "Applied" at bounding box center [842, 248] width 187 height 27
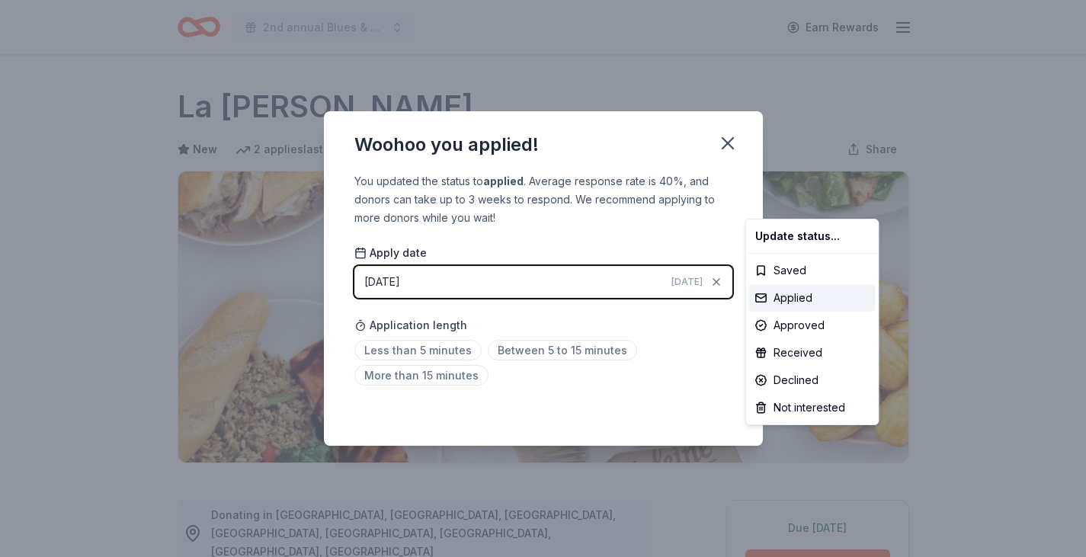
click at [442, 353] on html "2nd annual Blues & Brews Charity Crab Feast Earn Rewards Due today Share La Mad…" at bounding box center [543, 278] width 1086 height 557
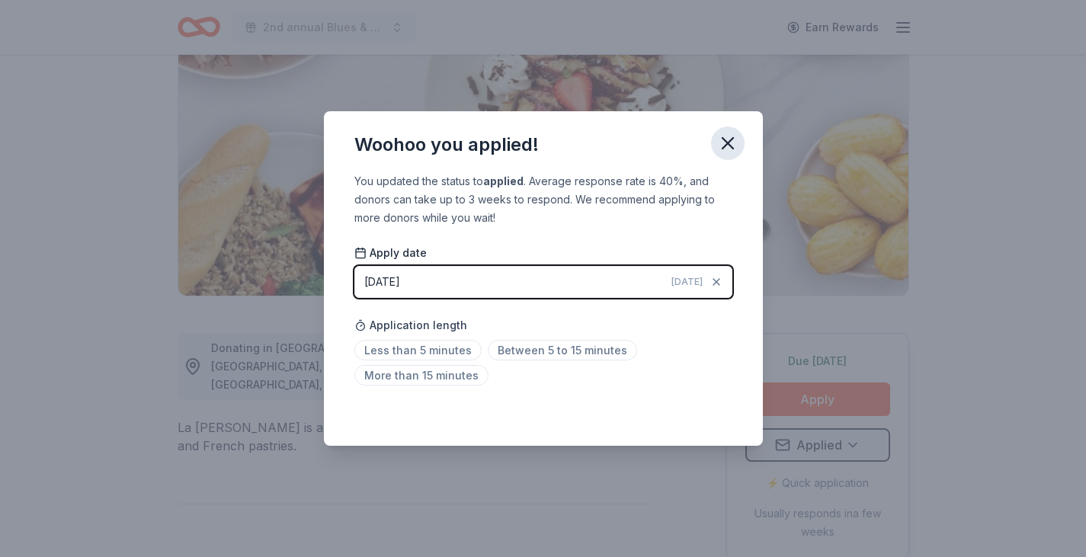
click at [728, 144] on icon "button" at bounding box center [727, 143] width 11 height 11
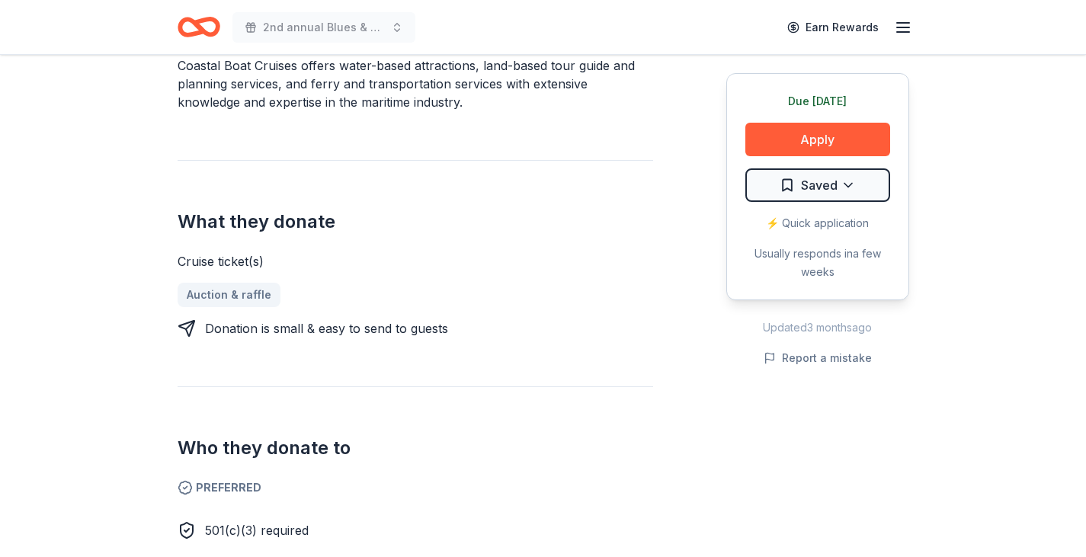
scroll to position [378, 0]
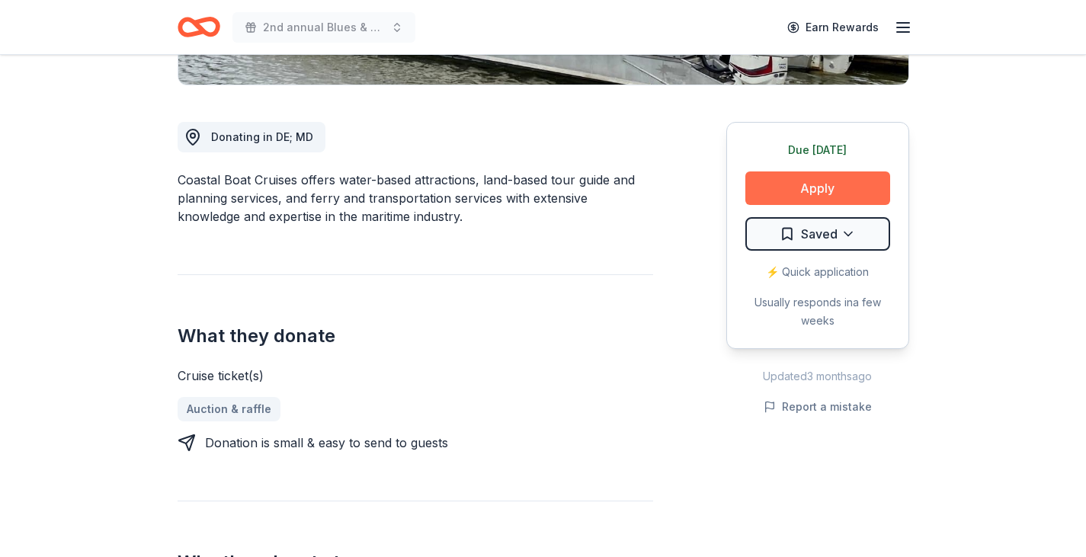
click at [802, 192] on button "Apply" at bounding box center [817, 188] width 145 height 34
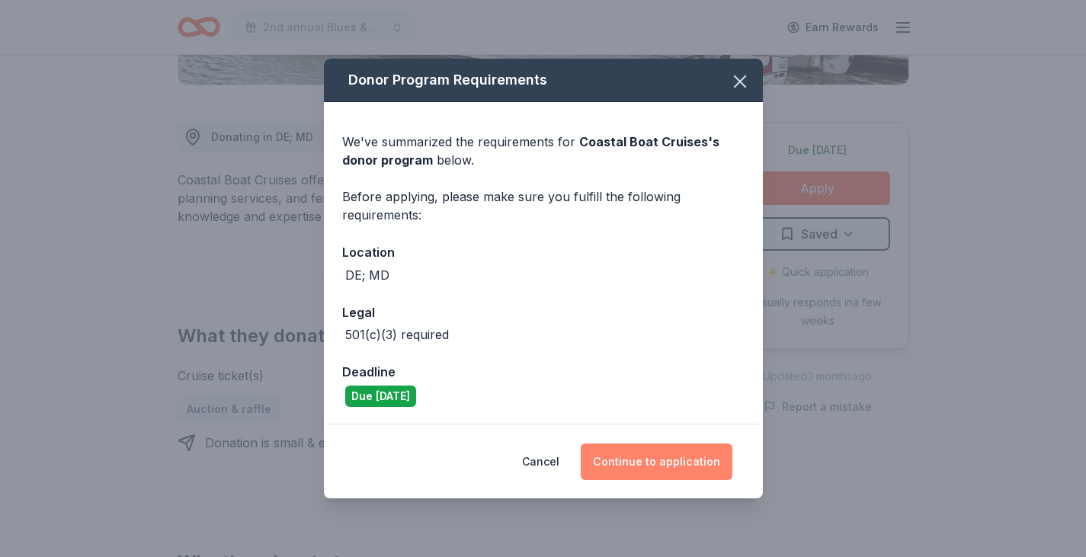
click at [665, 471] on button "Continue to application" at bounding box center [656, 461] width 152 height 37
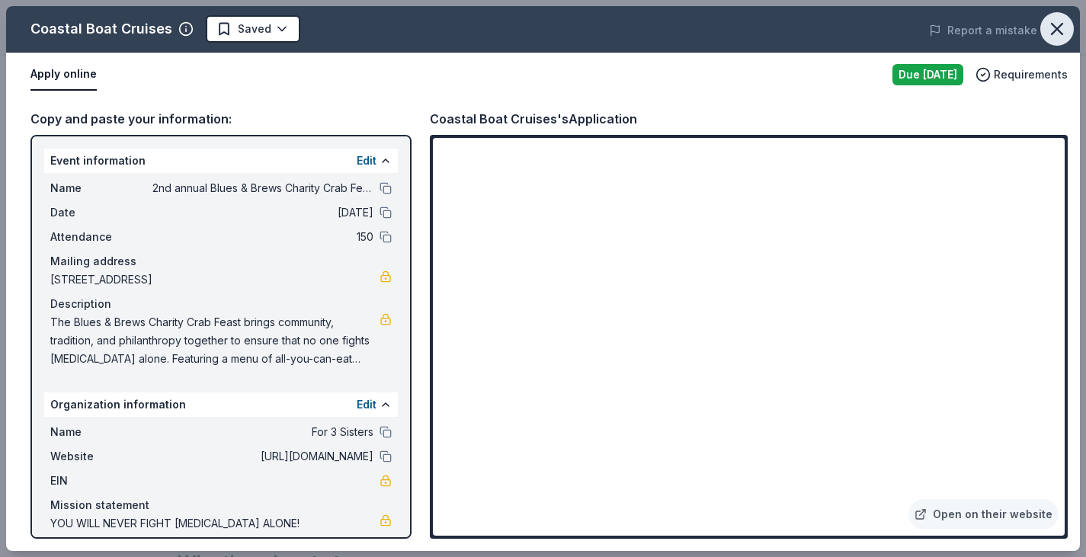
click at [1047, 23] on icon "button" at bounding box center [1056, 28] width 21 height 21
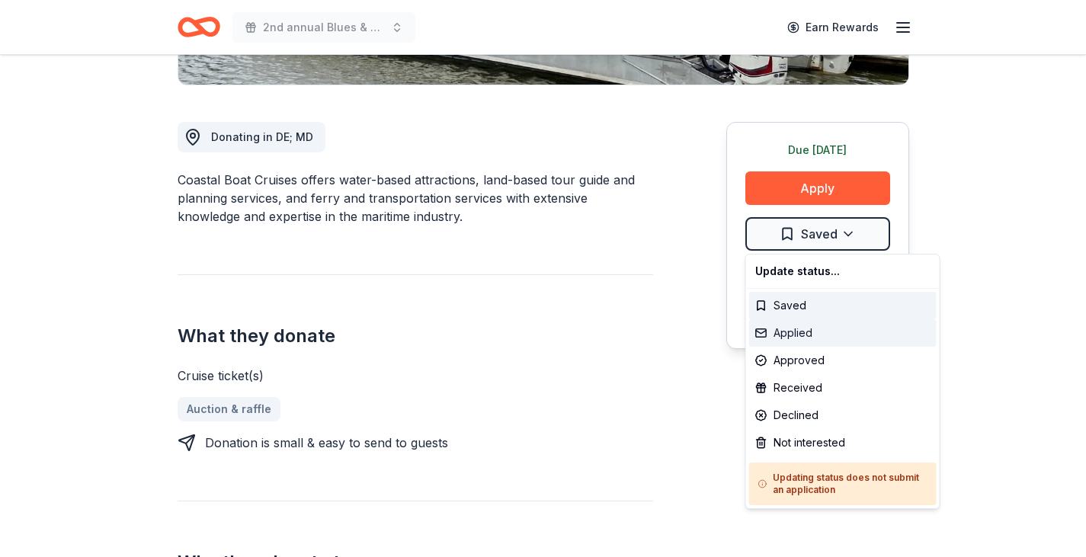
click at [808, 336] on div "Applied" at bounding box center [842, 332] width 187 height 27
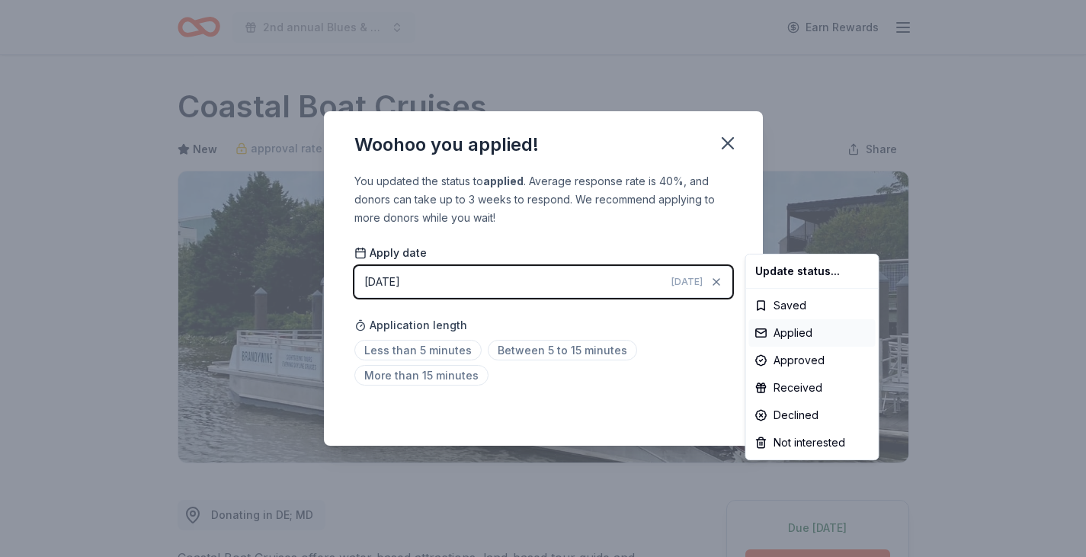
click at [436, 344] on html "2nd annual Blues & Brews Charity Crab Feast Earn Rewards Due today Share Coasta…" at bounding box center [543, 278] width 1086 height 557
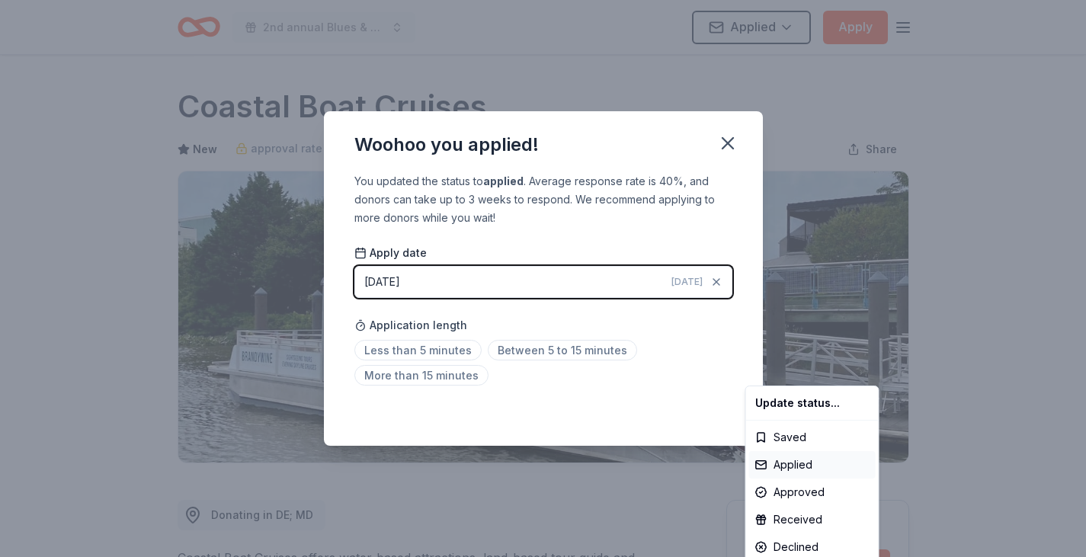
scroll to position [334, 0]
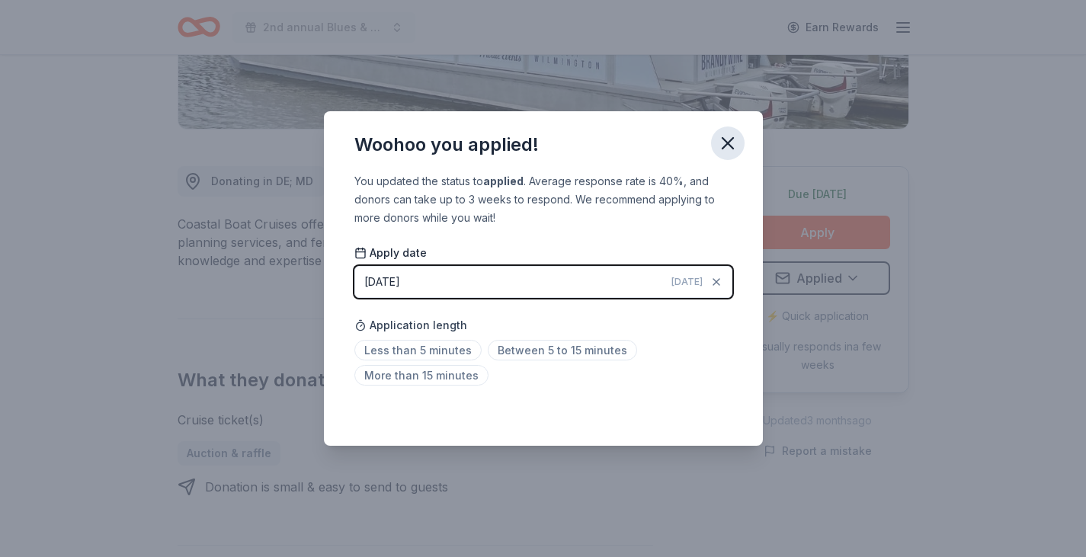
click at [725, 144] on icon "button" at bounding box center [727, 143] width 11 height 11
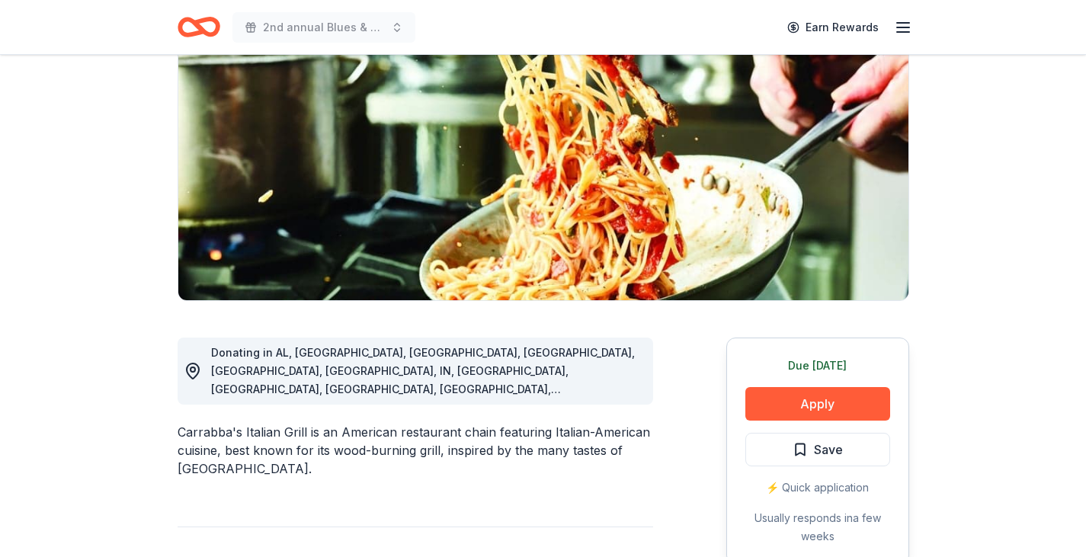
scroll to position [167, 0]
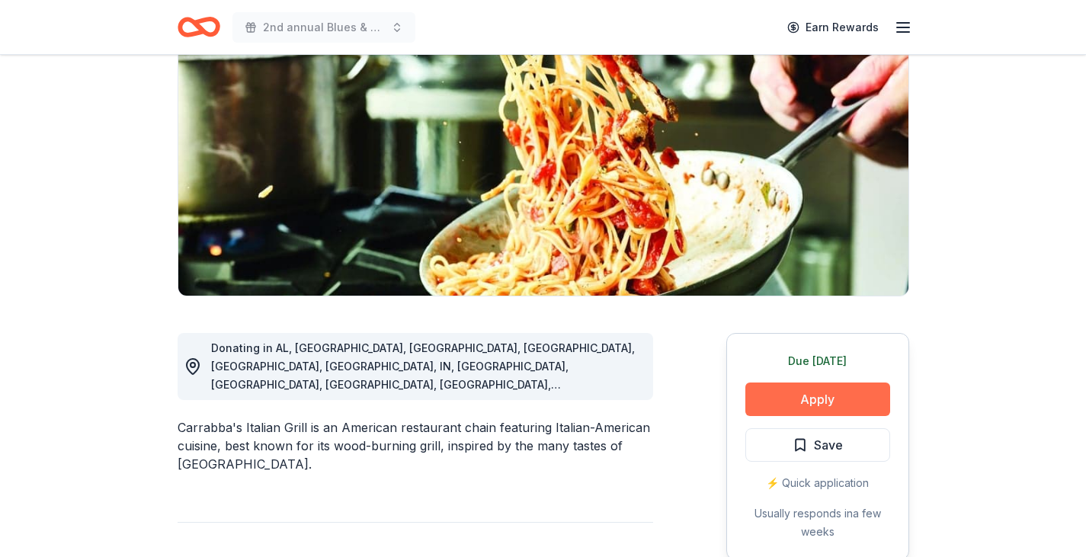
click at [810, 408] on button "Apply" at bounding box center [817, 399] width 145 height 34
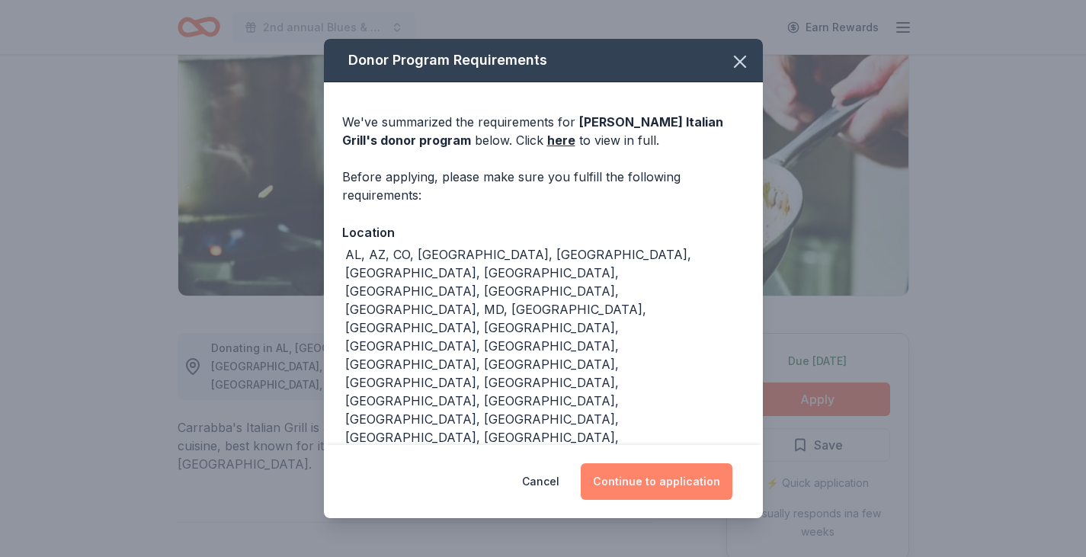
click at [662, 463] on button "Continue to application" at bounding box center [656, 481] width 152 height 37
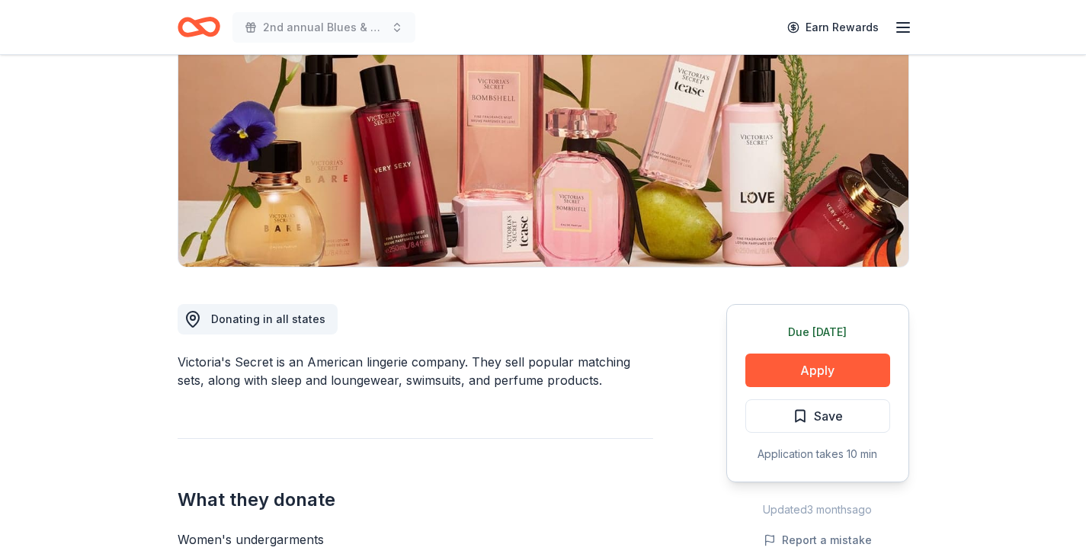
scroll to position [211, 0]
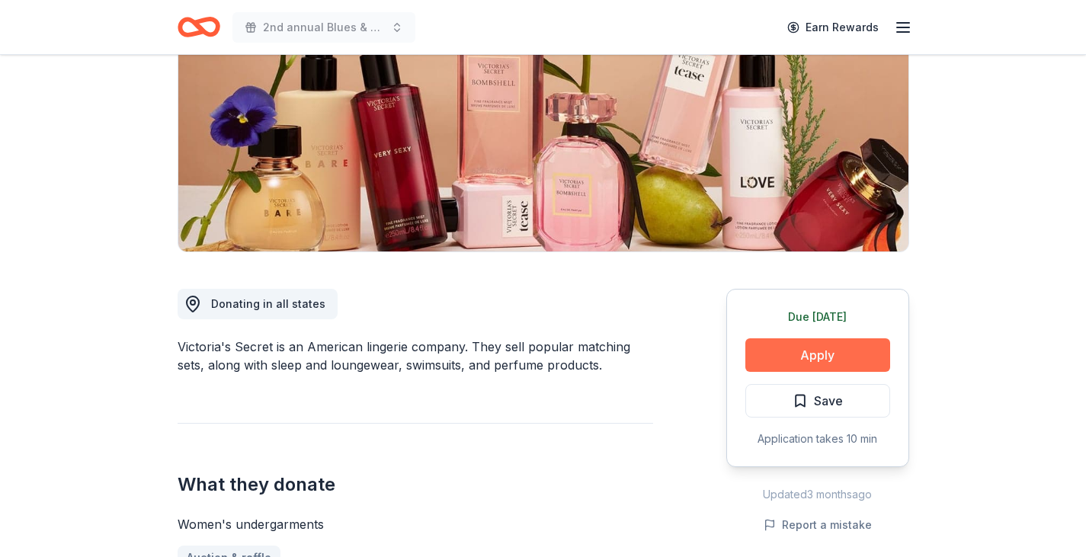
click at [817, 354] on button "Apply" at bounding box center [817, 355] width 145 height 34
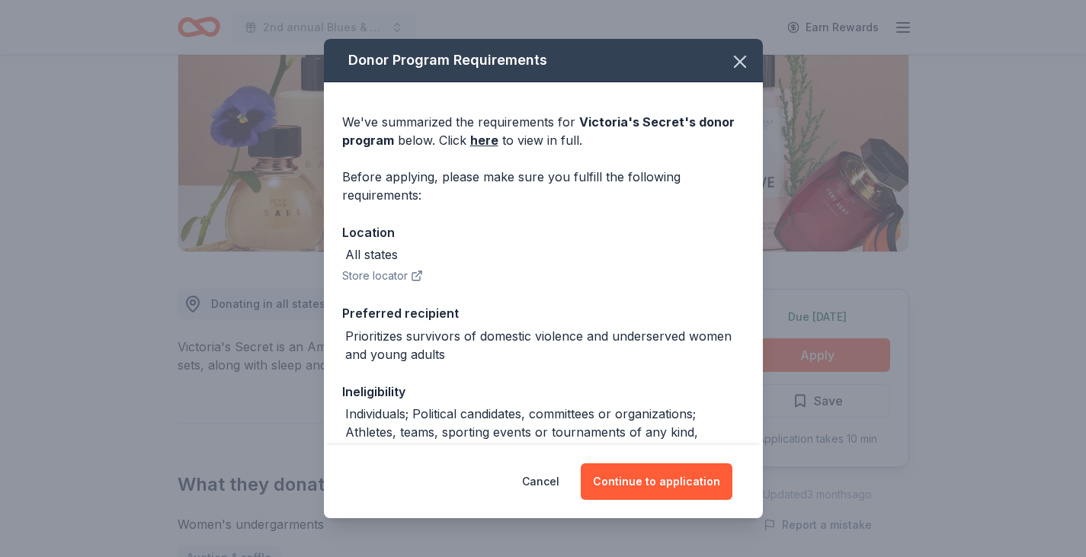
scroll to position [0, 0]
click at [734, 52] on icon "button" at bounding box center [739, 61] width 21 height 21
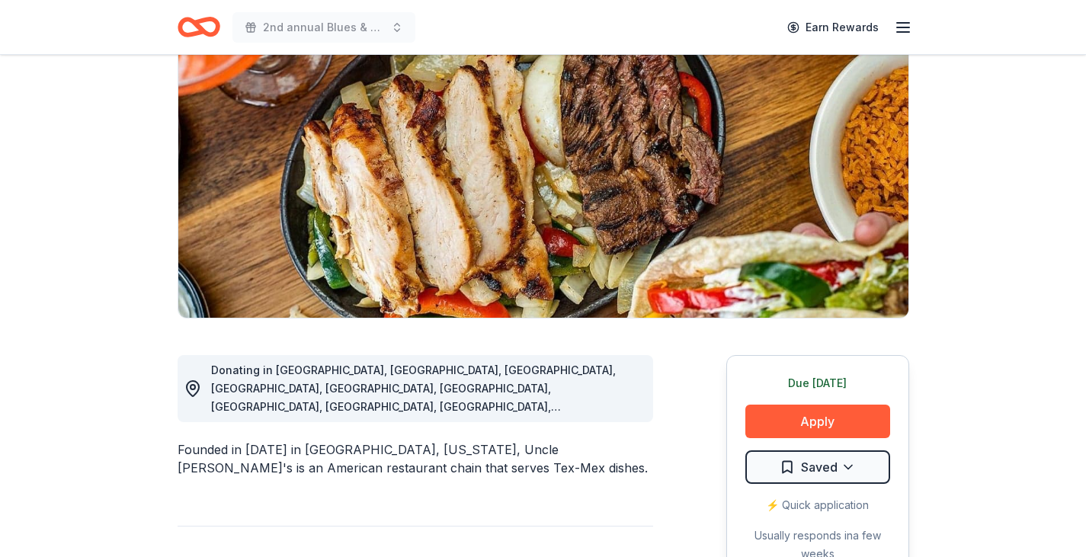
scroll to position [266, 0]
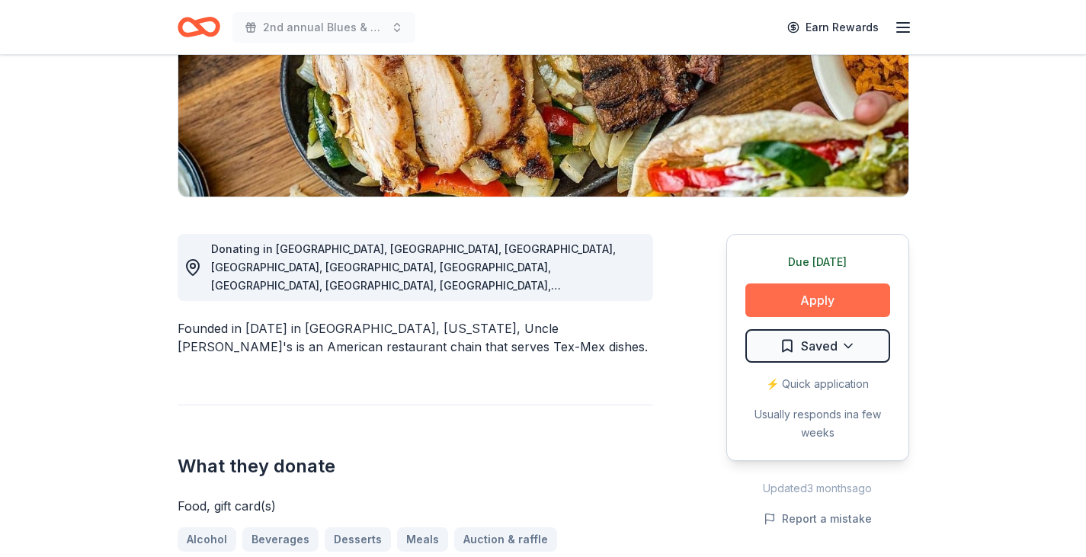
click at [824, 299] on button "Apply" at bounding box center [817, 300] width 145 height 34
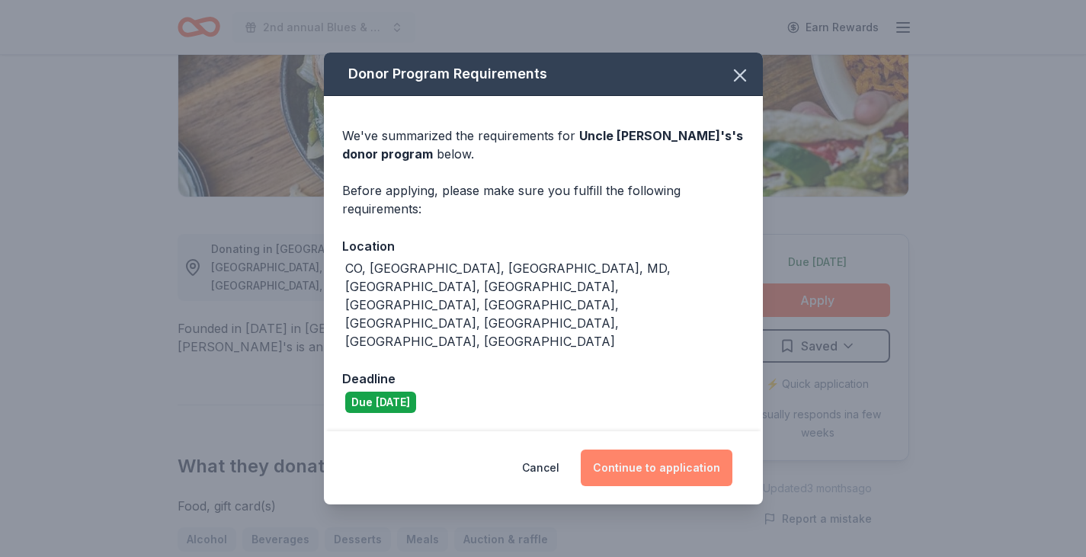
click at [648, 449] on button "Continue to application" at bounding box center [656, 467] width 152 height 37
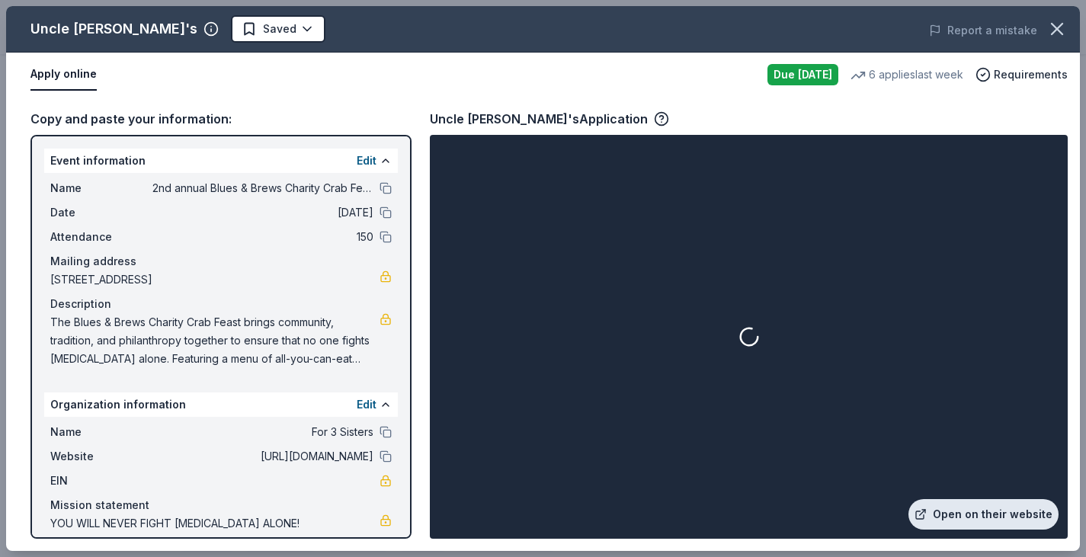
click at [977, 512] on link "Open on their website" at bounding box center [983, 514] width 150 height 30
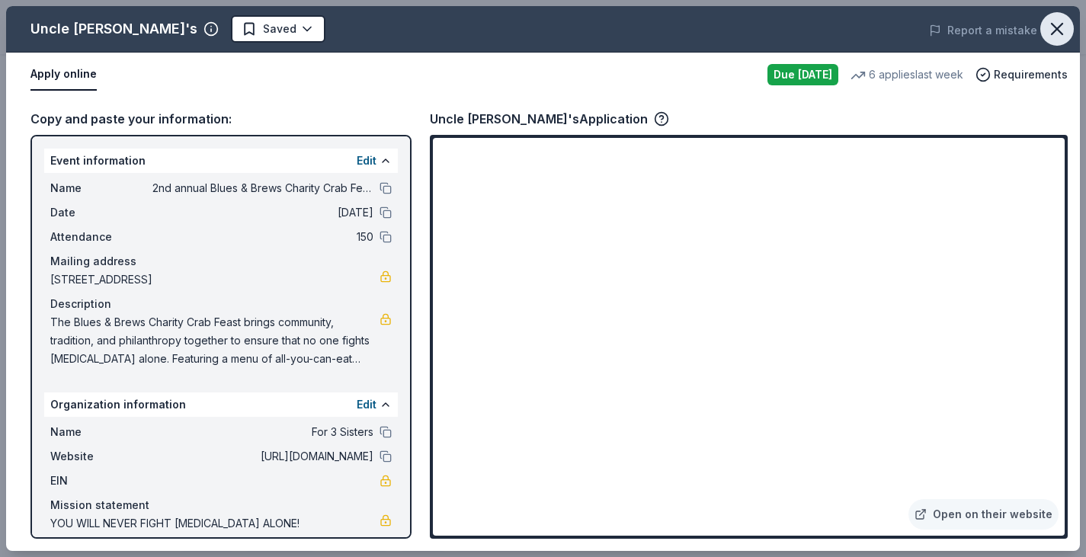
click at [1047, 29] on icon "button" at bounding box center [1056, 28] width 21 height 21
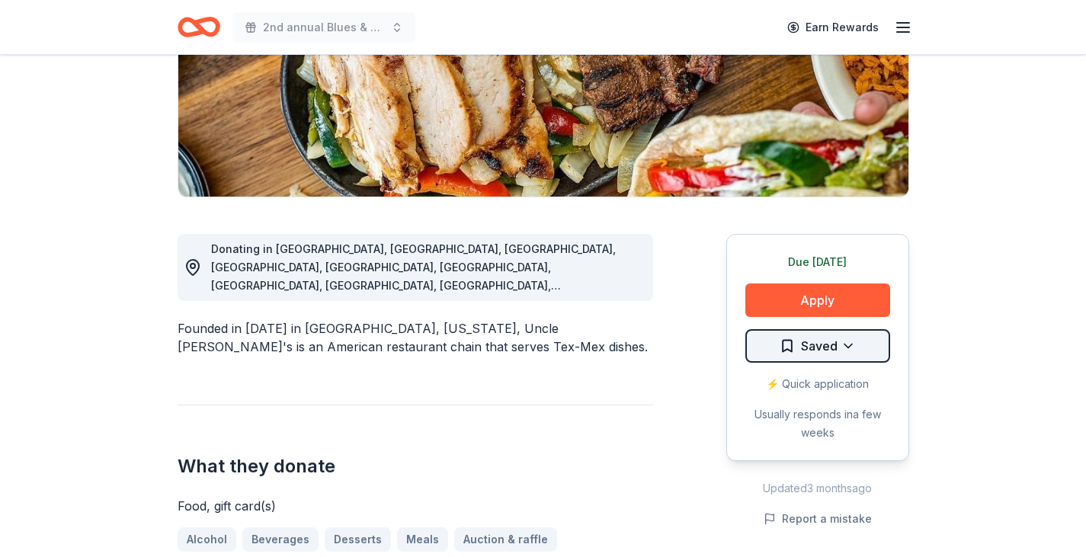
click at [803, 291] on html "2nd annual Blues & Brews Charity Crab Feast Earn Rewards Due [DATE] Share Uncle…" at bounding box center [543, 12] width 1086 height 557
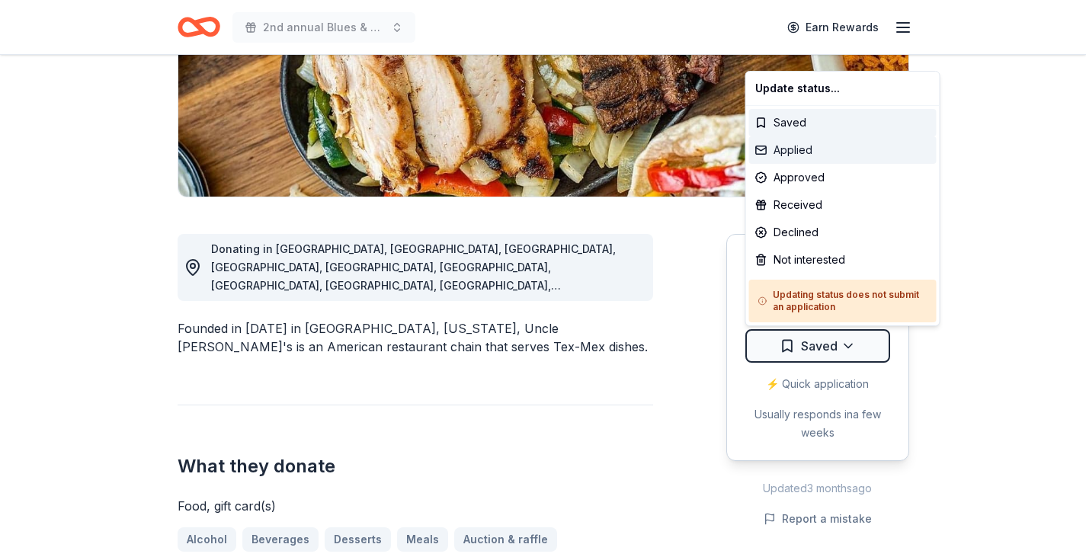
click at [818, 151] on div "Applied" at bounding box center [842, 149] width 187 height 27
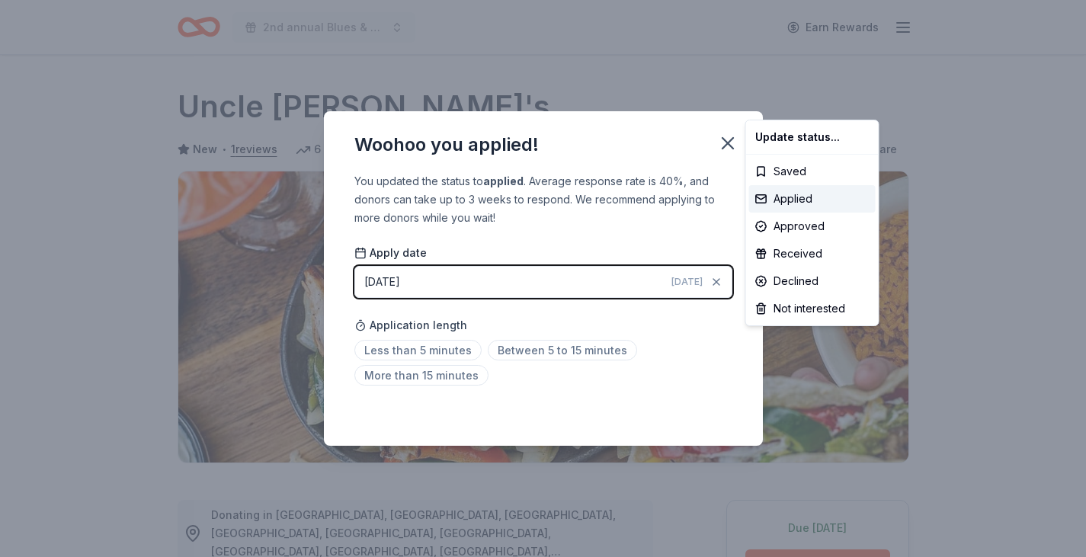
click at [448, 350] on html "2nd annual Blues & Brews Charity Crab Feast Earn Rewards Due today Share Uncle …" at bounding box center [543, 278] width 1086 height 557
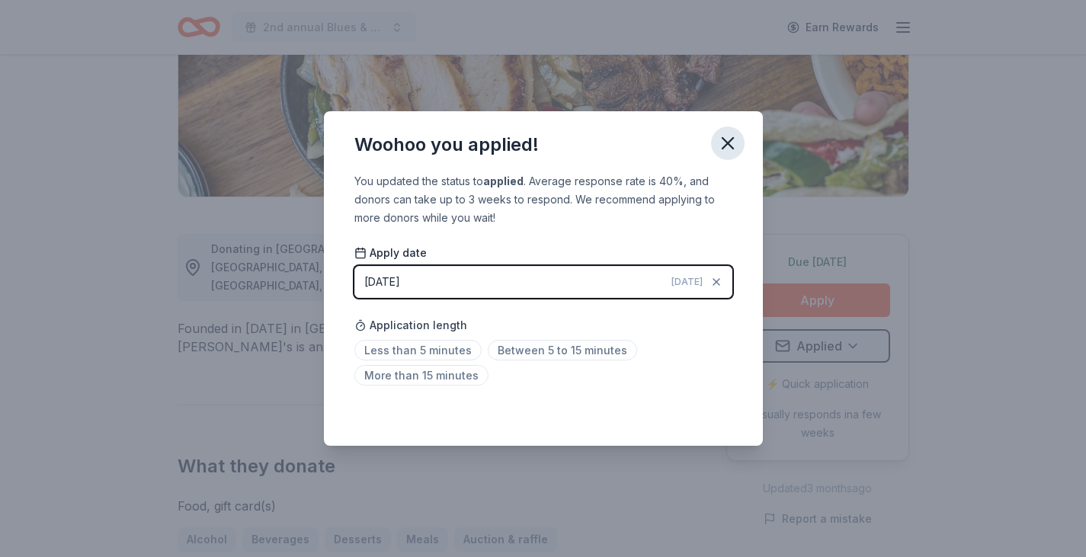
click at [731, 142] on icon "button" at bounding box center [727, 143] width 21 height 21
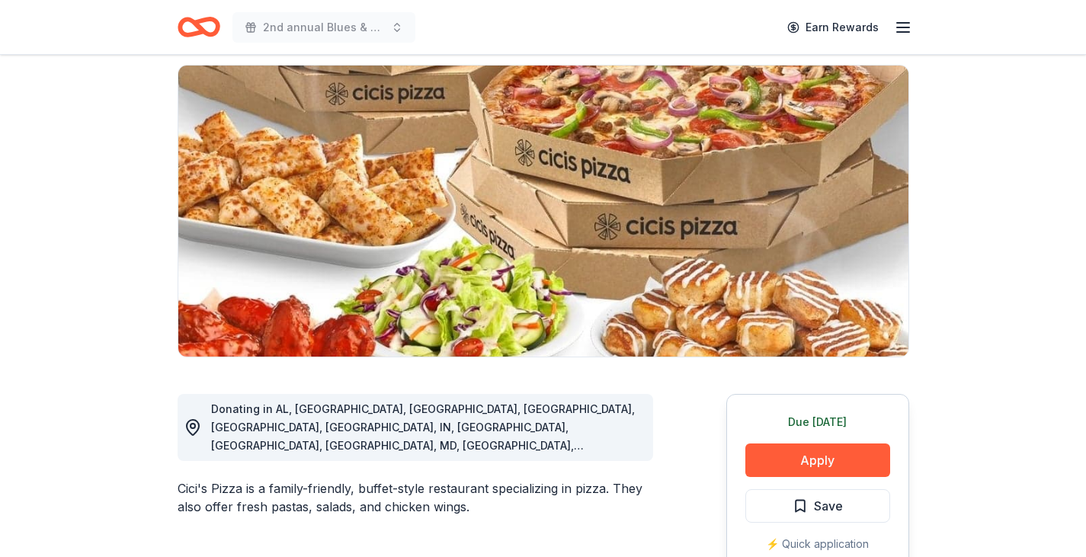
scroll to position [107, 0]
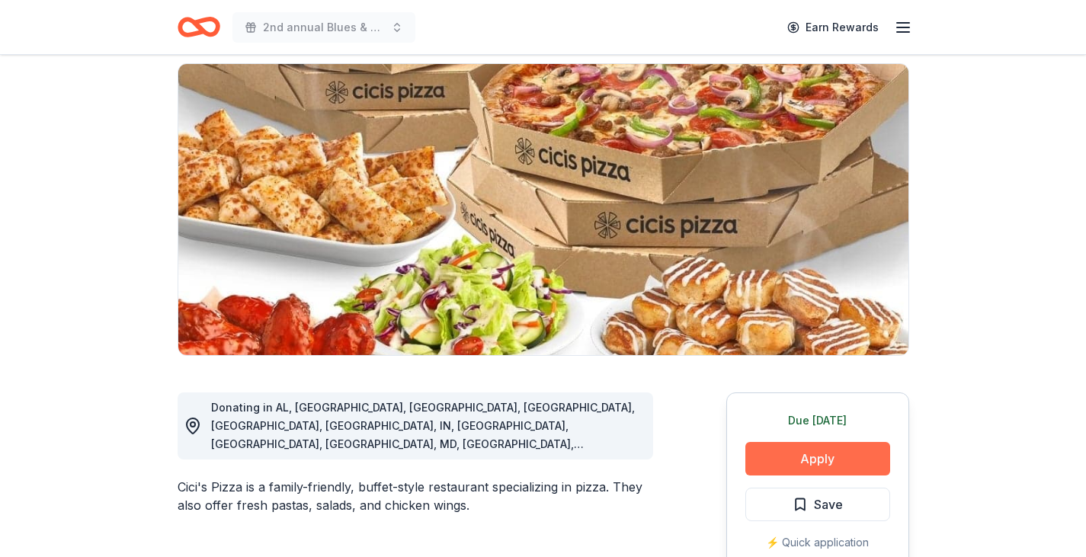
click at [804, 451] on button "Apply" at bounding box center [817, 459] width 145 height 34
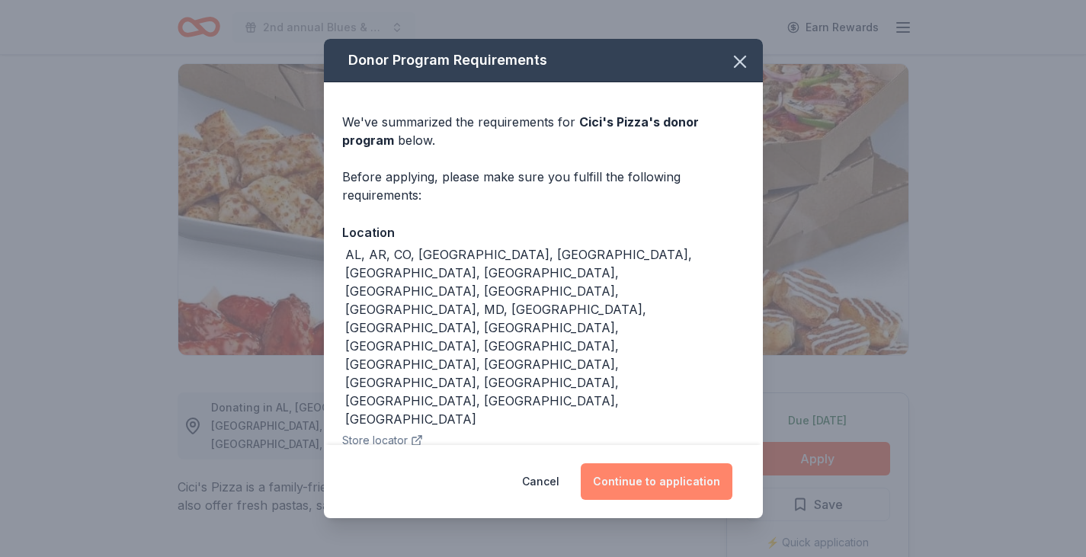
click at [642, 463] on button "Continue to application" at bounding box center [656, 481] width 152 height 37
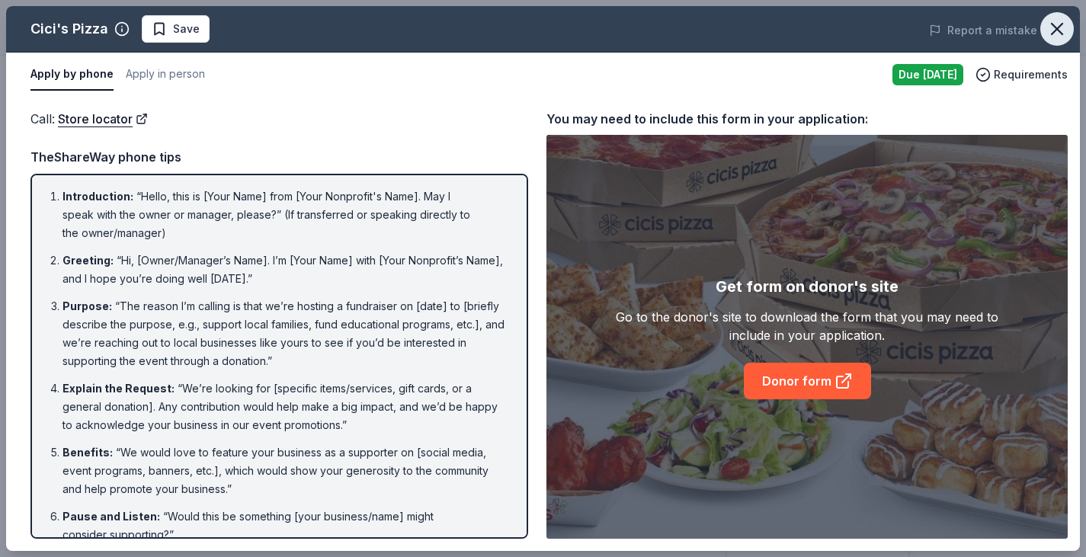
click at [1054, 31] on icon "button" at bounding box center [1056, 29] width 11 height 11
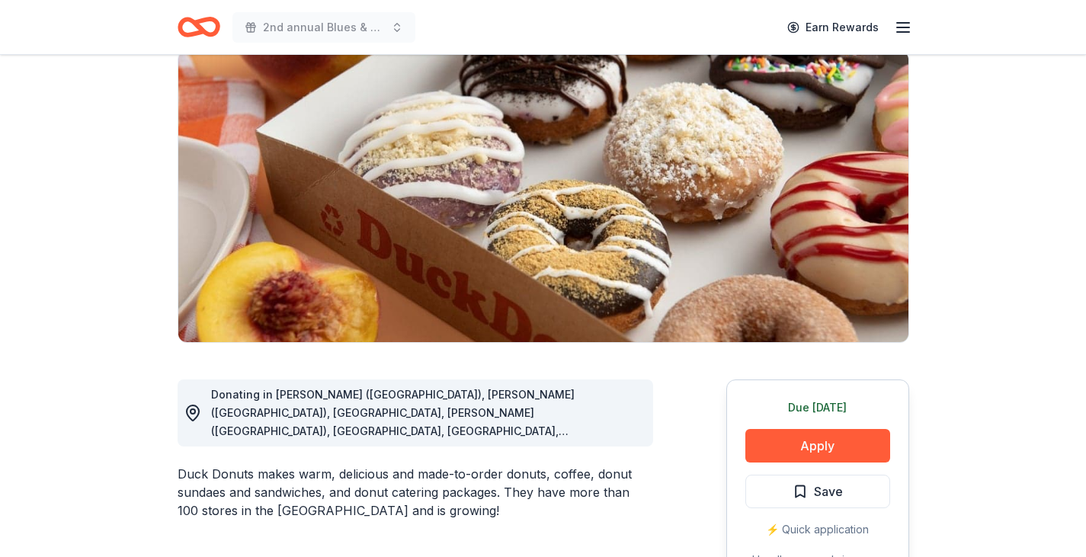
scroll to position [179, 0]
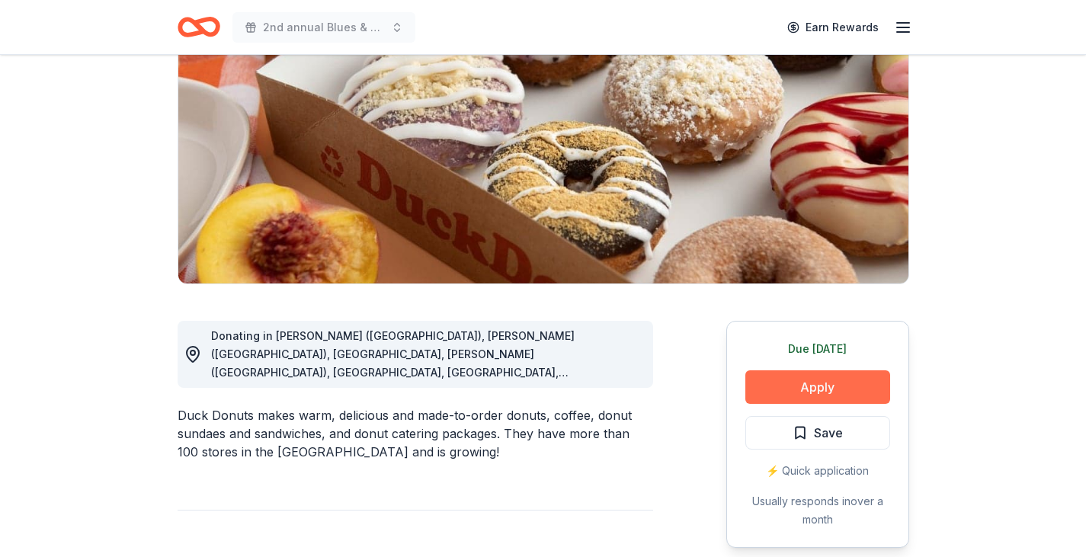
click at [806, 383] on button "Apply" at bounding box center [817, 387] width 145 height 34
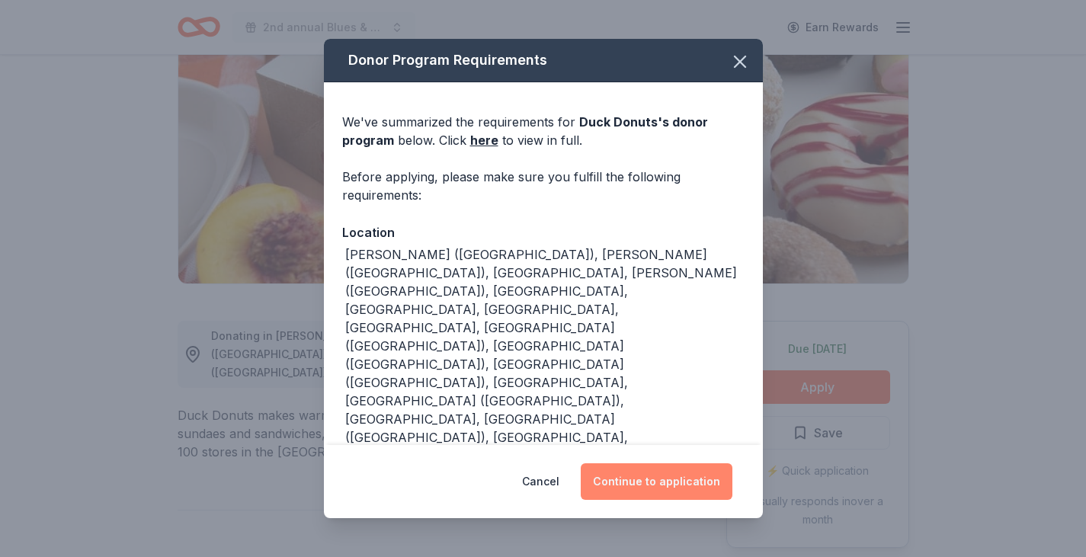
click at [667, 471] on button "Continue to application" at bounding box center [656, 481] width 152 height 37
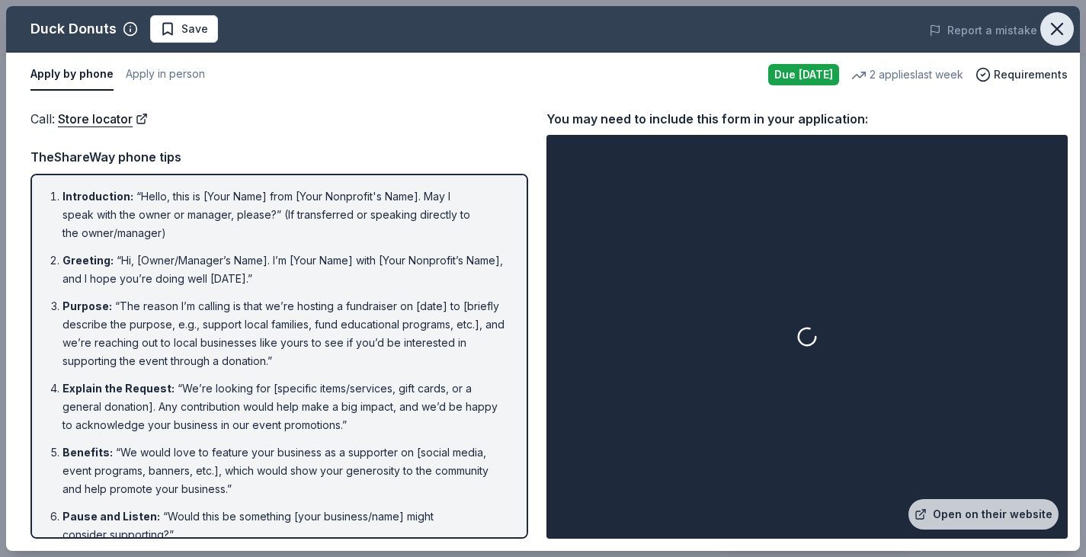
click at [1050, 27] on icon "button" at bounding box center [1056, 28] width 21 height 21
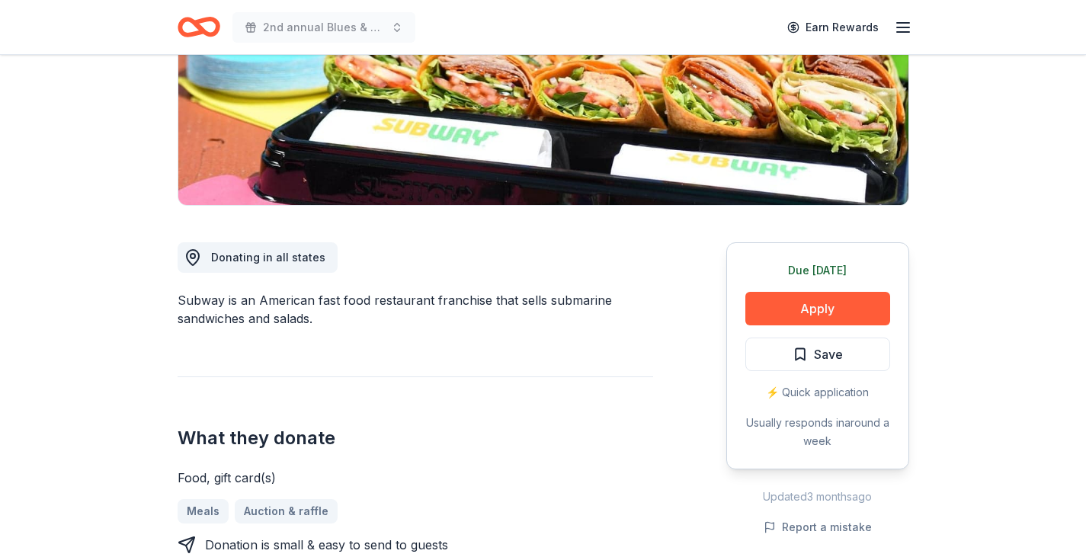
scroll to position [274, 0]
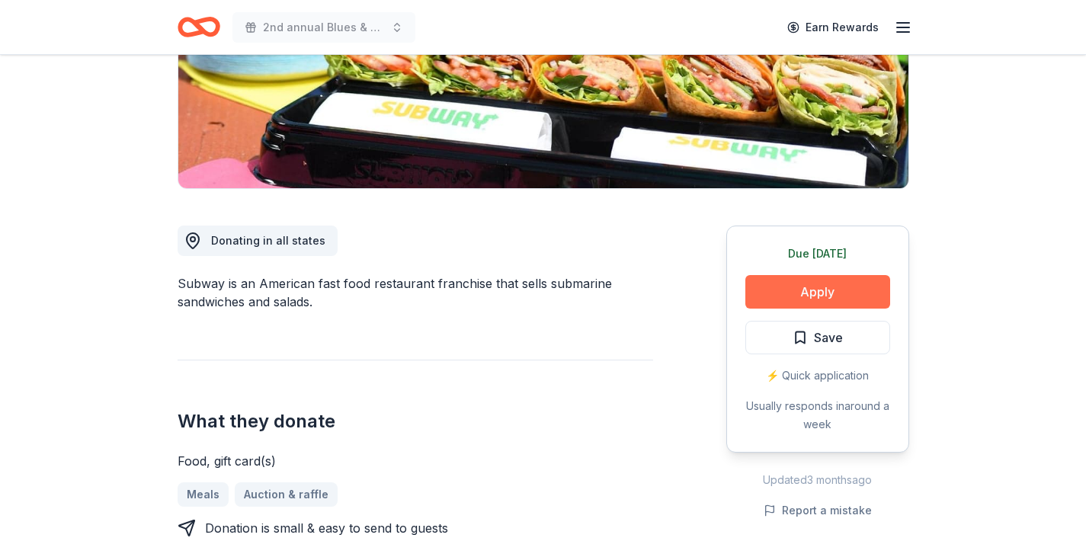
click at [825, 296] on button "Apply" at bounding box center [817, 292] width 145 height 34
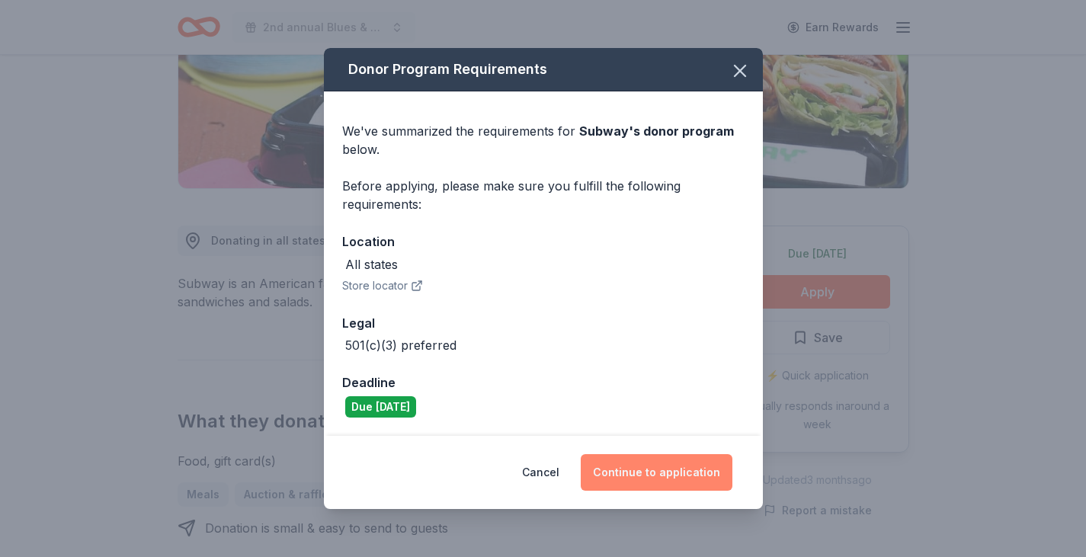
click at [669, 462] on button "Continue to application" at bounding box center [656, 472] width 152 height 37
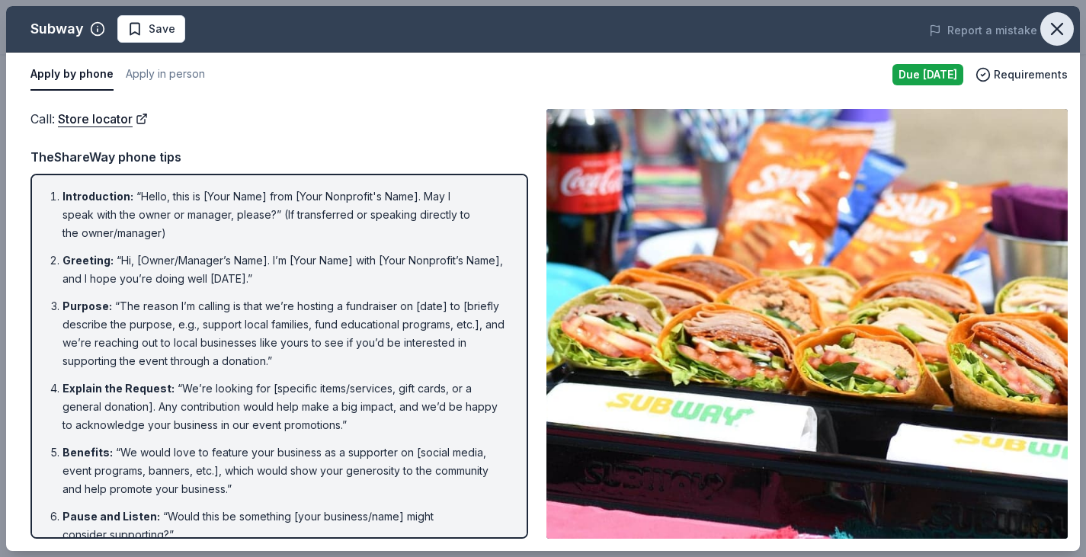
click at [1057, 24] on icon "button" at bounding box center [1056, 28] width 21 height 21
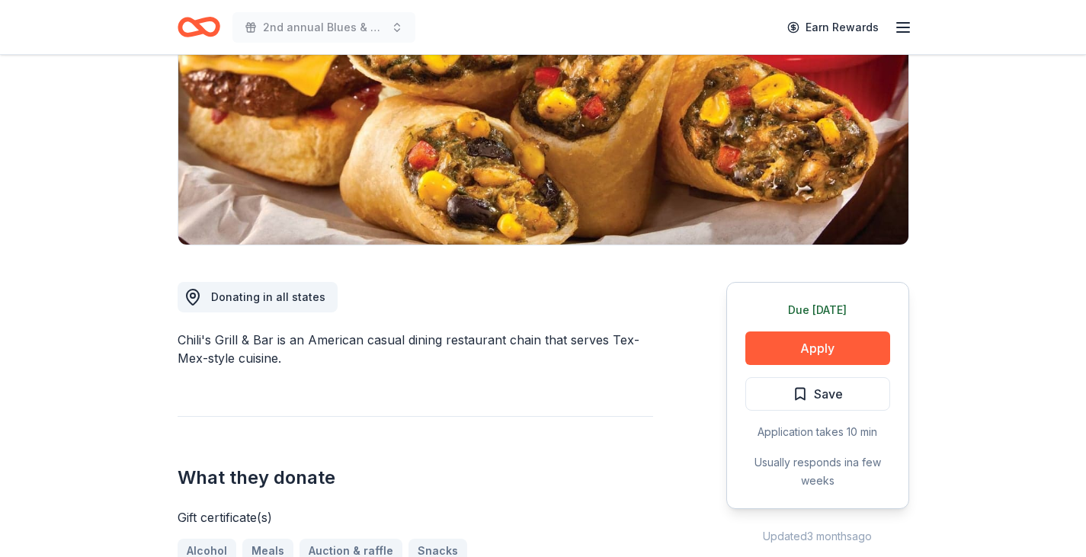
scroll to position [258, 0]
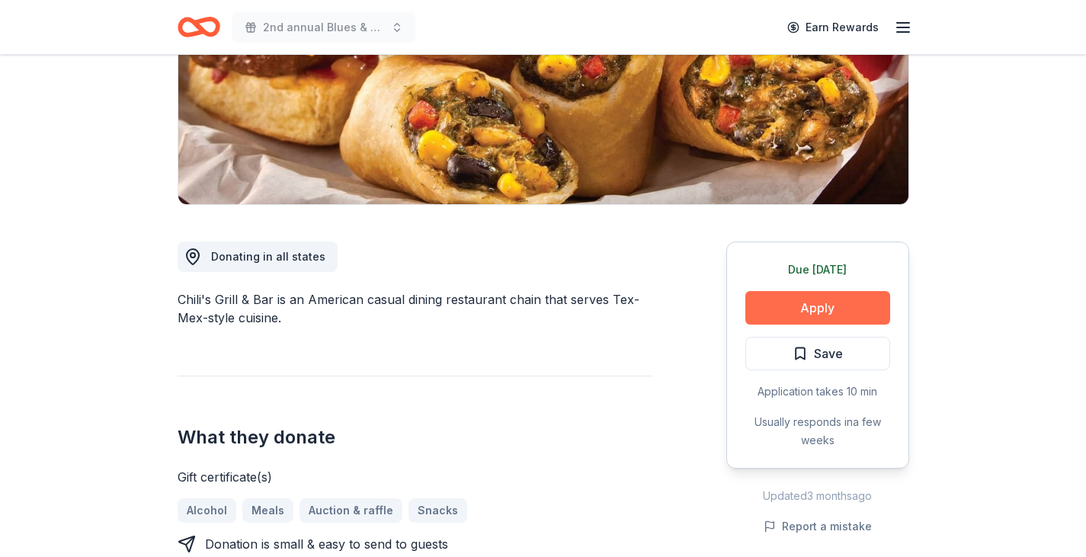
click at [832, 299] on button "Apply" at bounding box center [817, 308] width 145 height 34
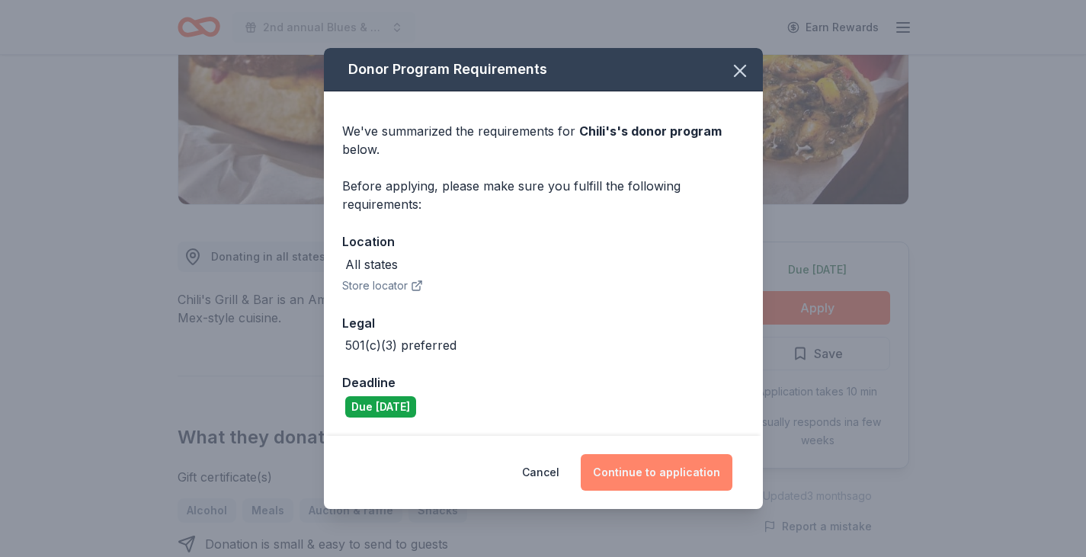
click at [667, 474] on button "Continue to application" at bounding box center [656, 472] width 152 height 37
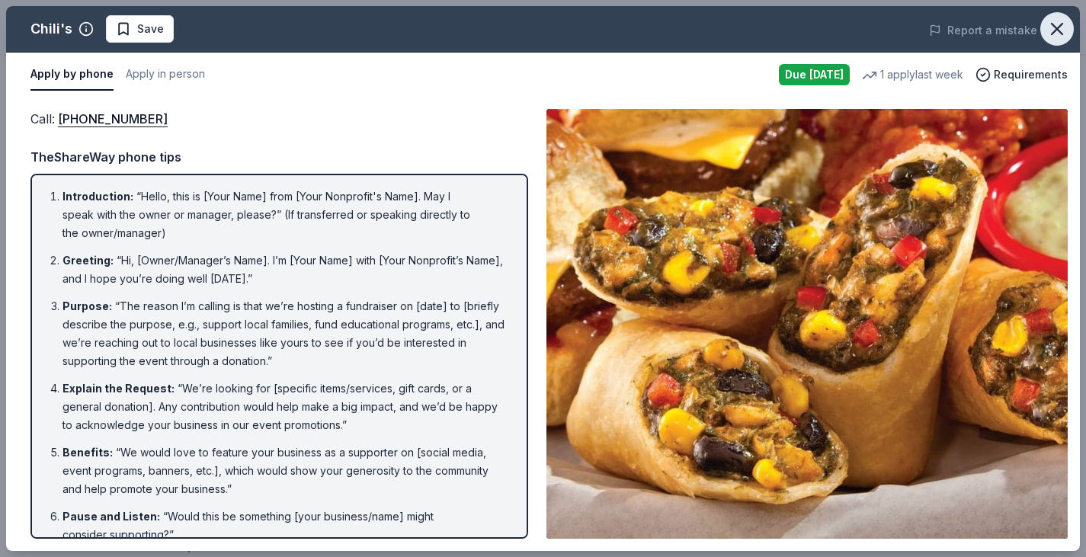
click at [1051, 29] on icon "button" at bounding box center [1056, 28] width 21 height 21
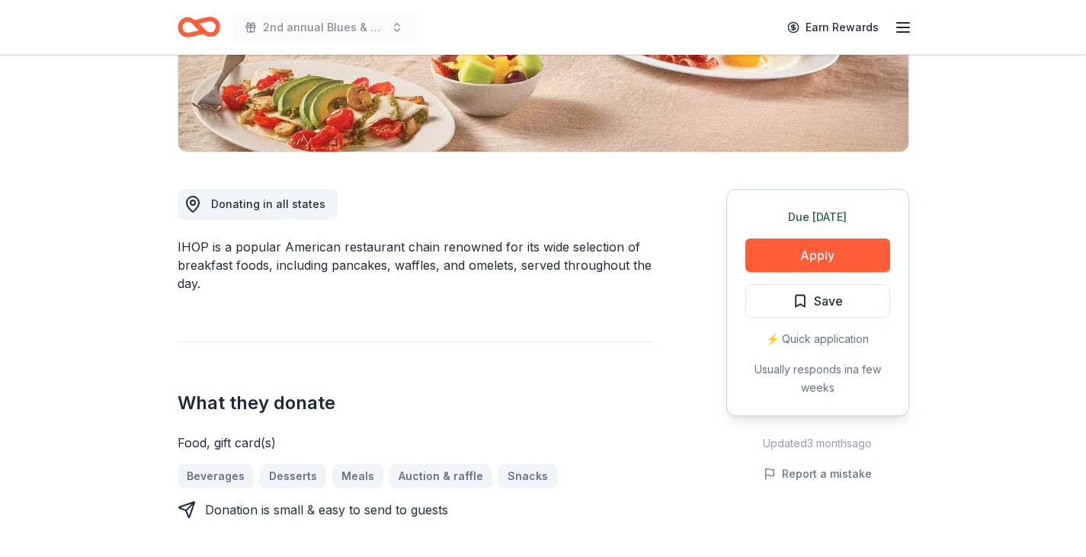
scroll to position [339, 0]
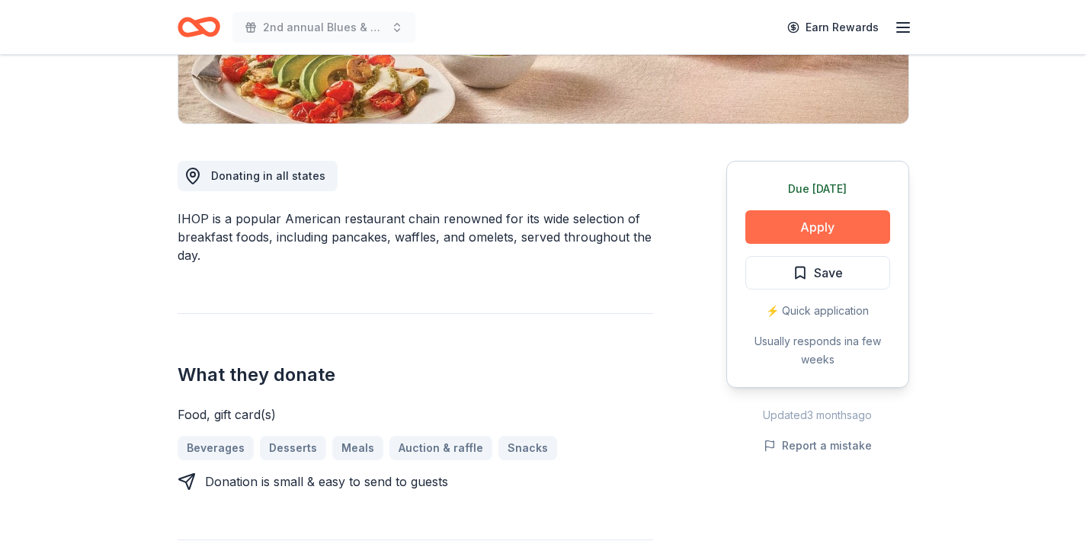
click at [814, 233] on button "Apply" at bounding box center [817, 227] width 145 height 34
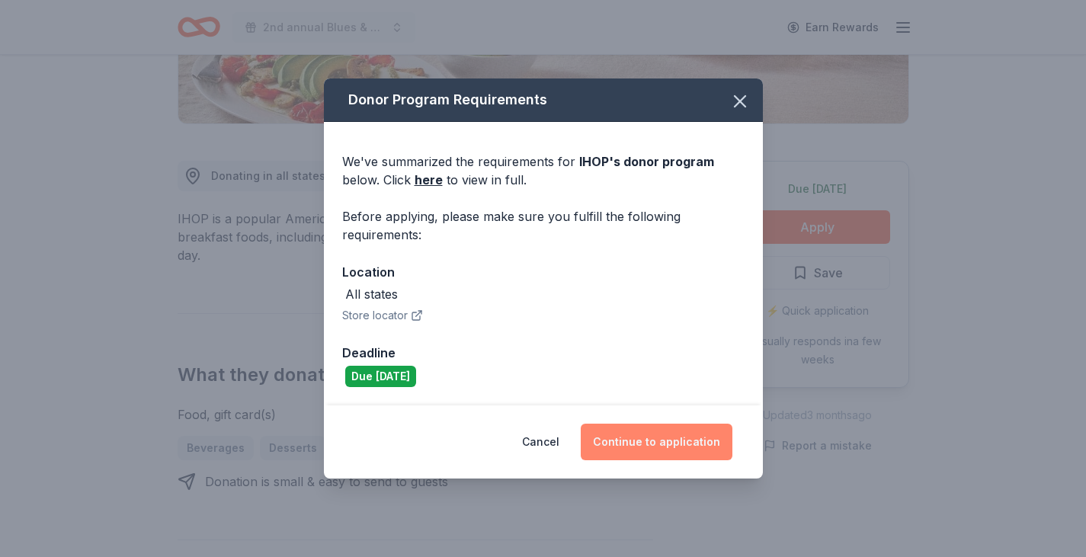
click at [654, 440] on button "Continue to application" at bounding box center [656, 442] width 152 height 37
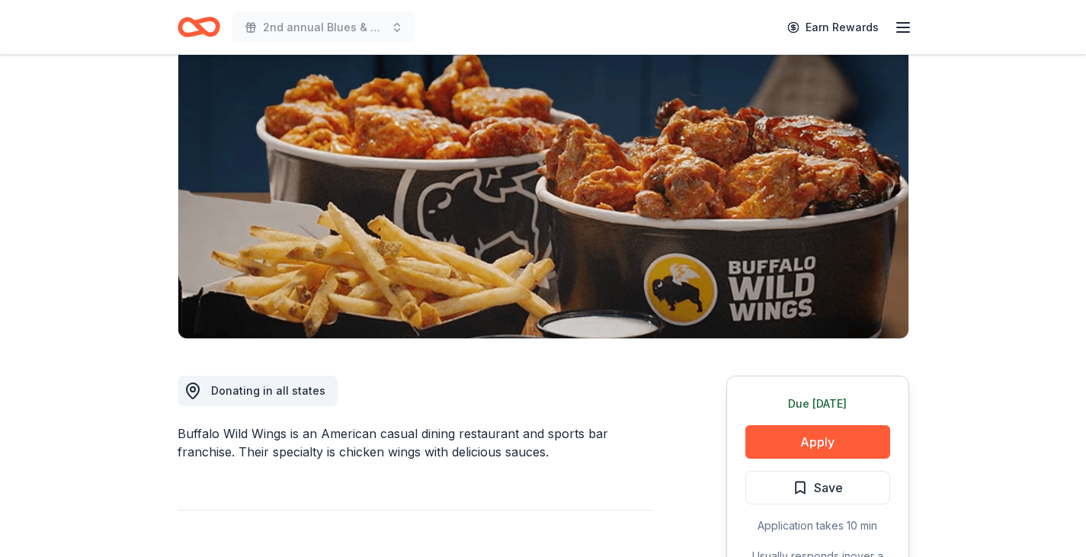
scroll to position [184, 0]
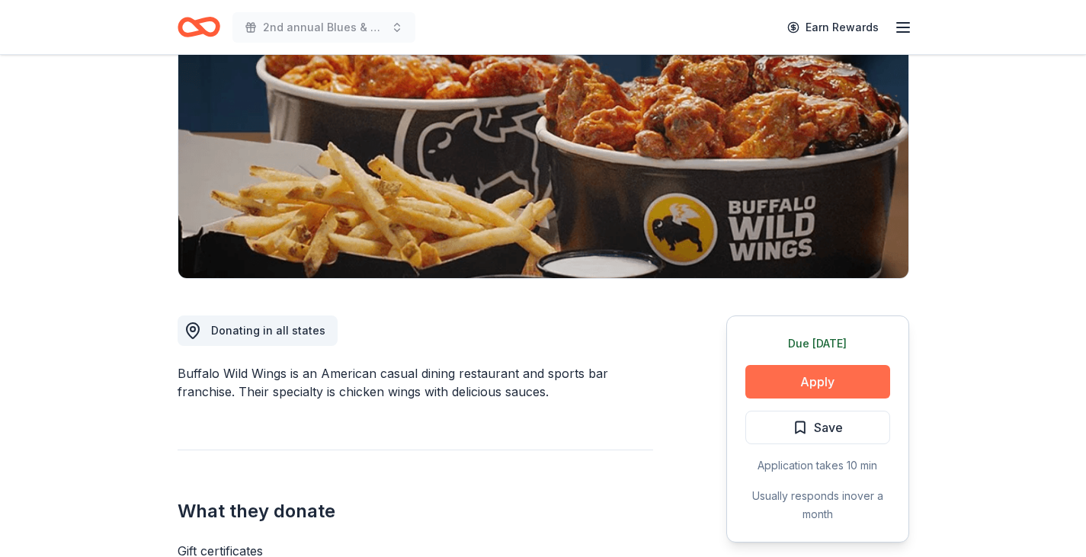
click at [812, 391] on button "Apply" at bounding box center [817, 382] width 145 height 34
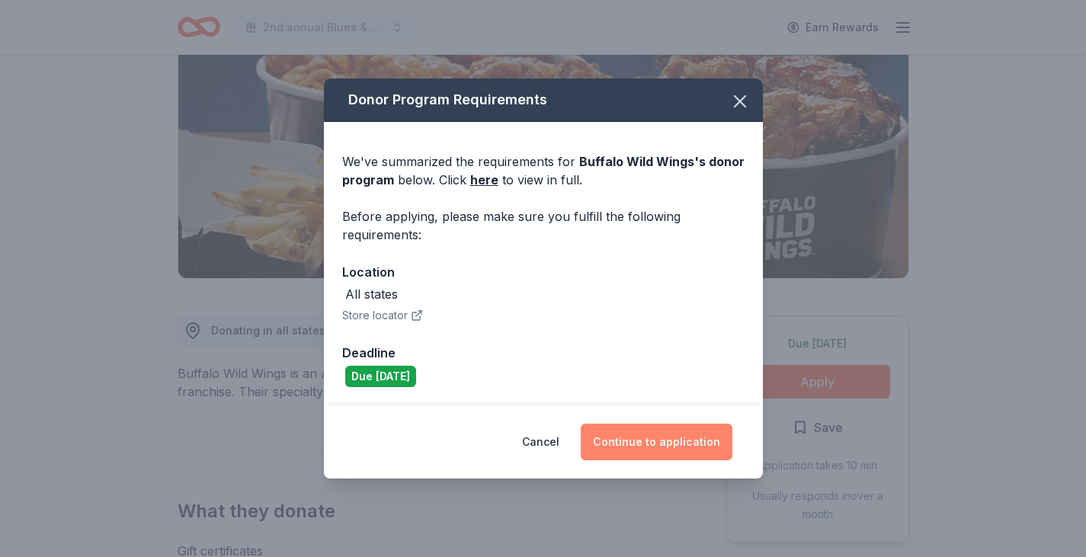
click at [660, 443] on button "Continue to application" at bounding box center [656, 442] width 152 height 37
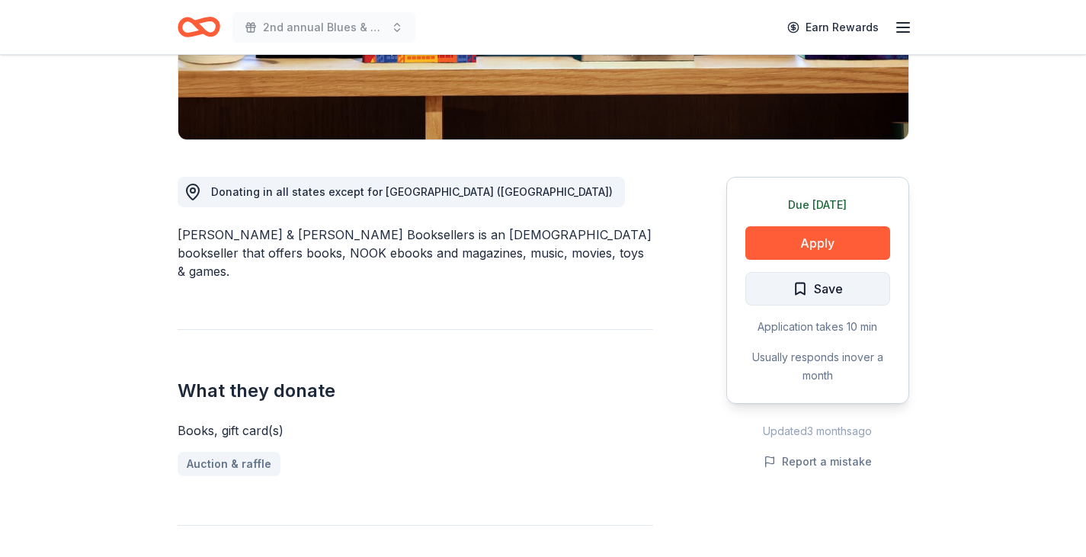
scroll to position [329, 0]
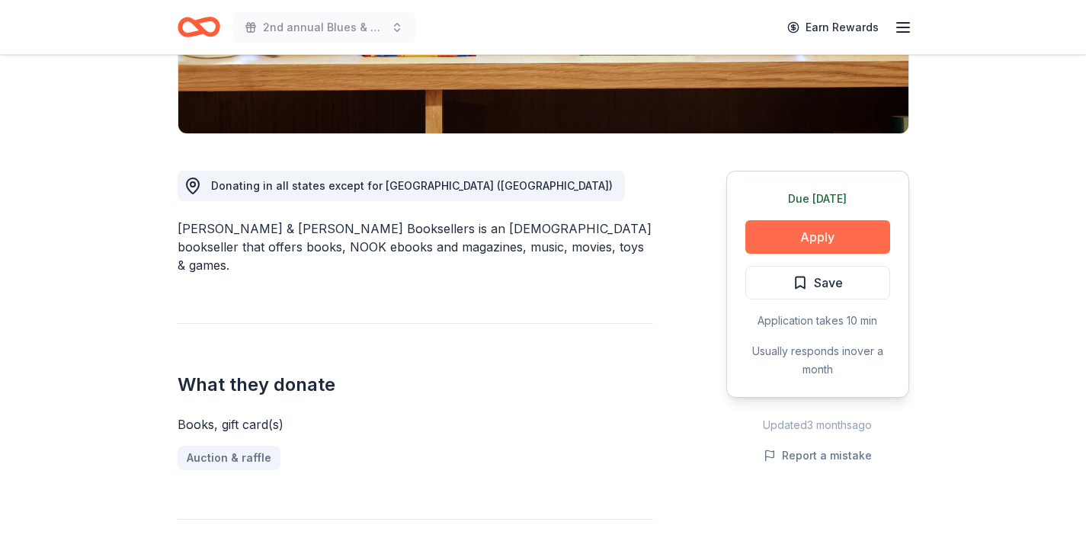
click at [824, 236] on button "Apply" at bounding box center [817, 237] width 145 height 34
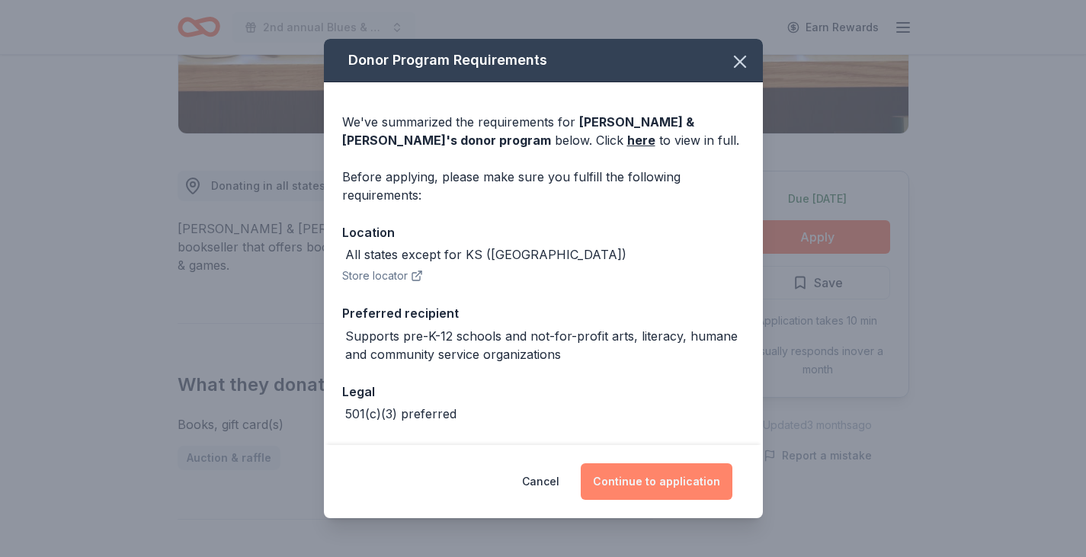
click at [662, 478] on button "Continue to application" at bounding box center [656, 481] width 152 height 37
